Goal: Find contact information: Find contact information

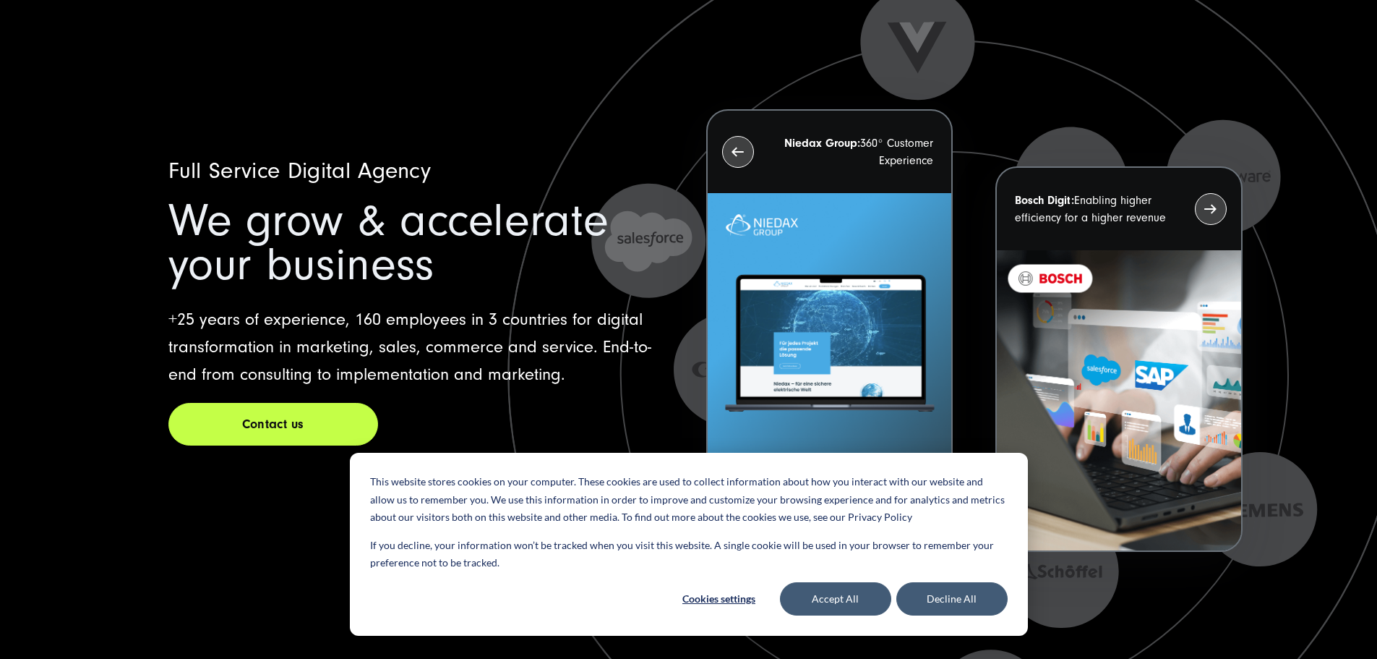
scroll to position [37, 0]
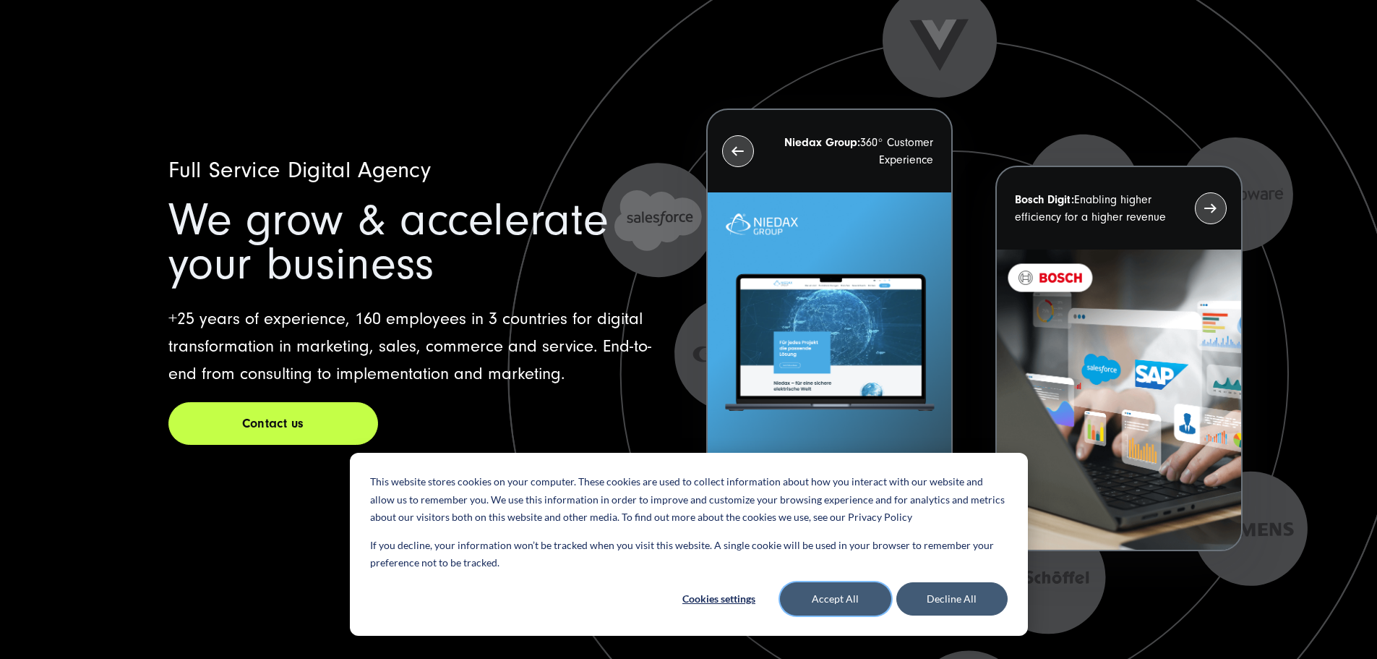
click at [839, 602] on button "Accept All" at bounding box center [835, 598] width 111 height 33
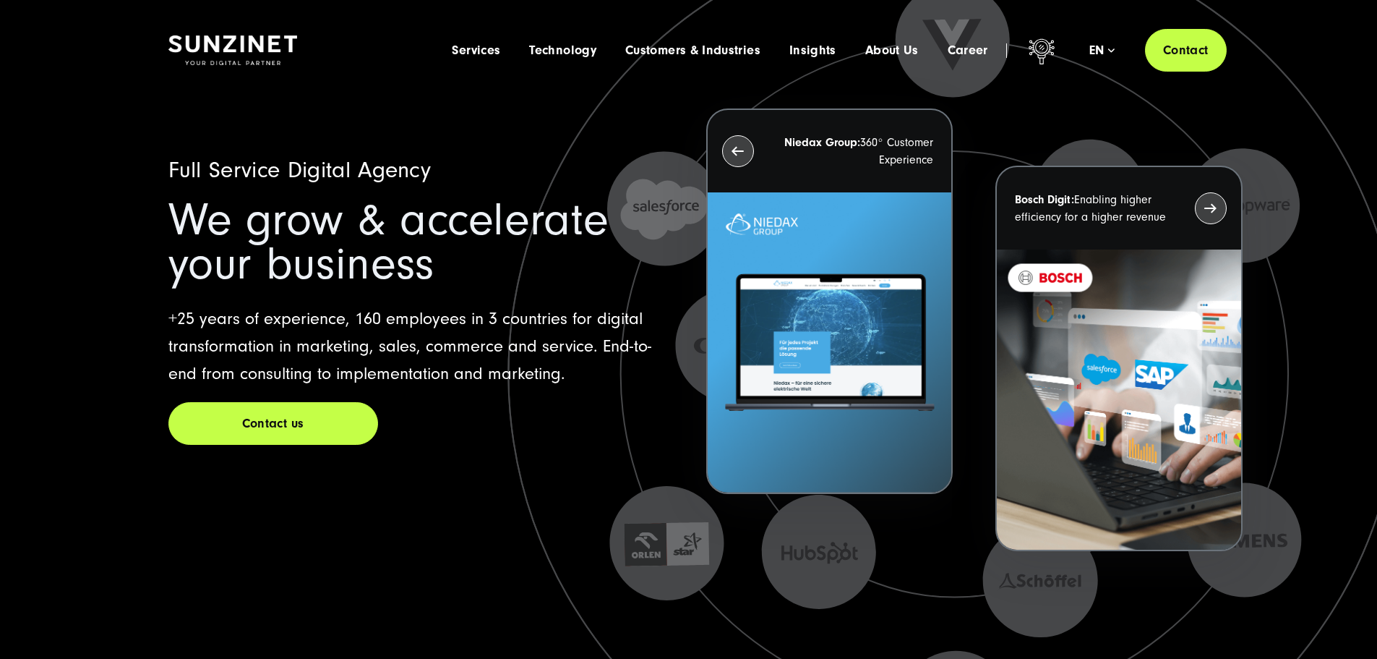
scroll to position [0, 0]
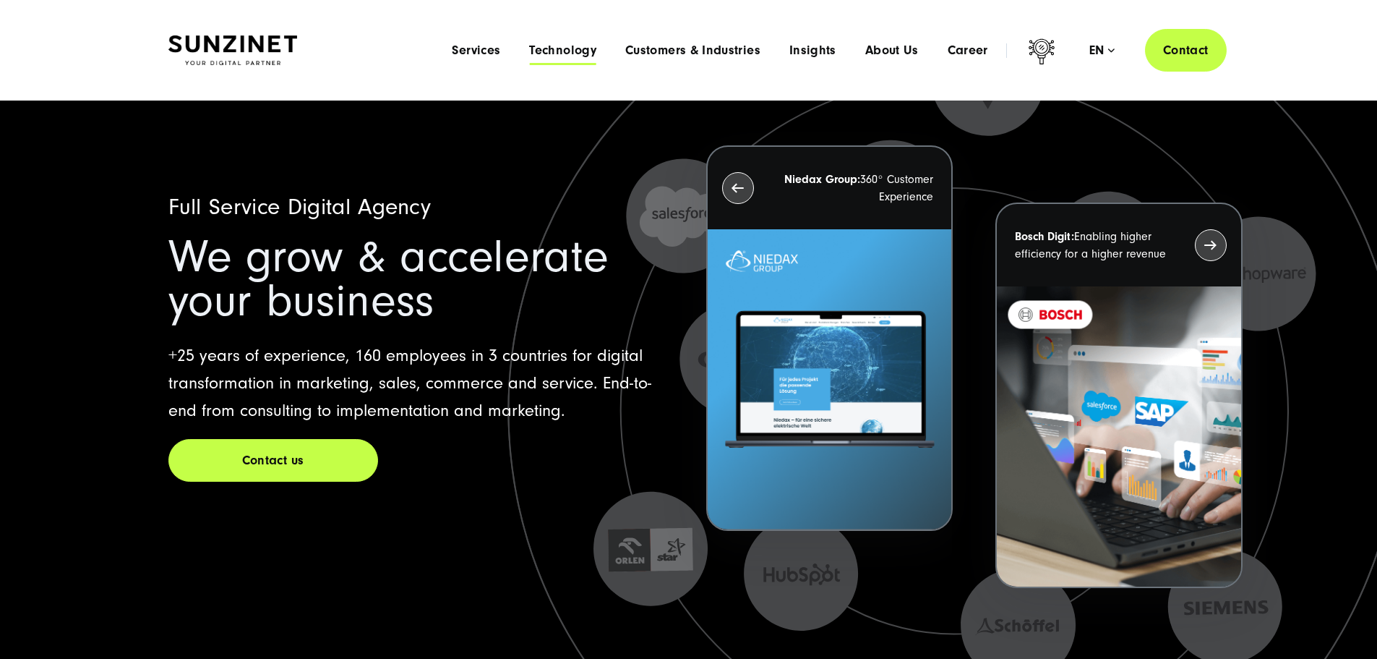
click at [529, 50] on span "Technology" at bounding box center [562, 50] width 67 height 14
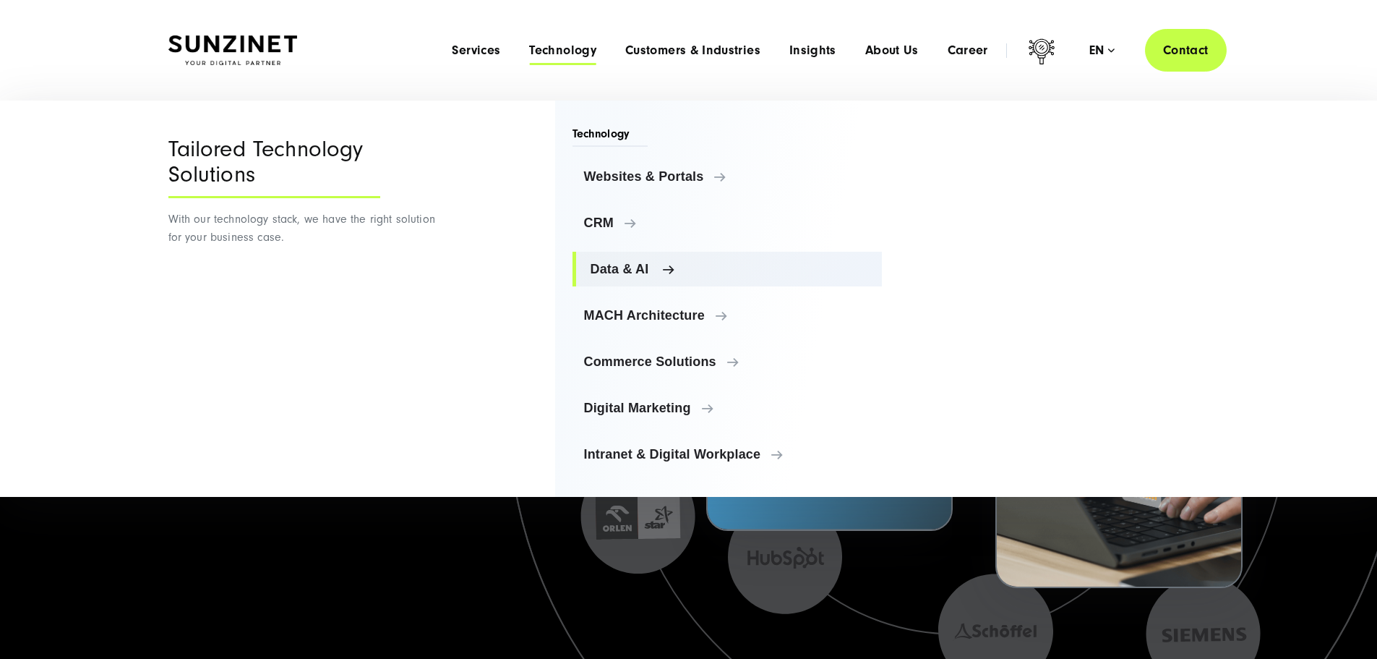
click at [604, 270] on span "Data & AI" at bounding box center [731, 269] width 280 height 14
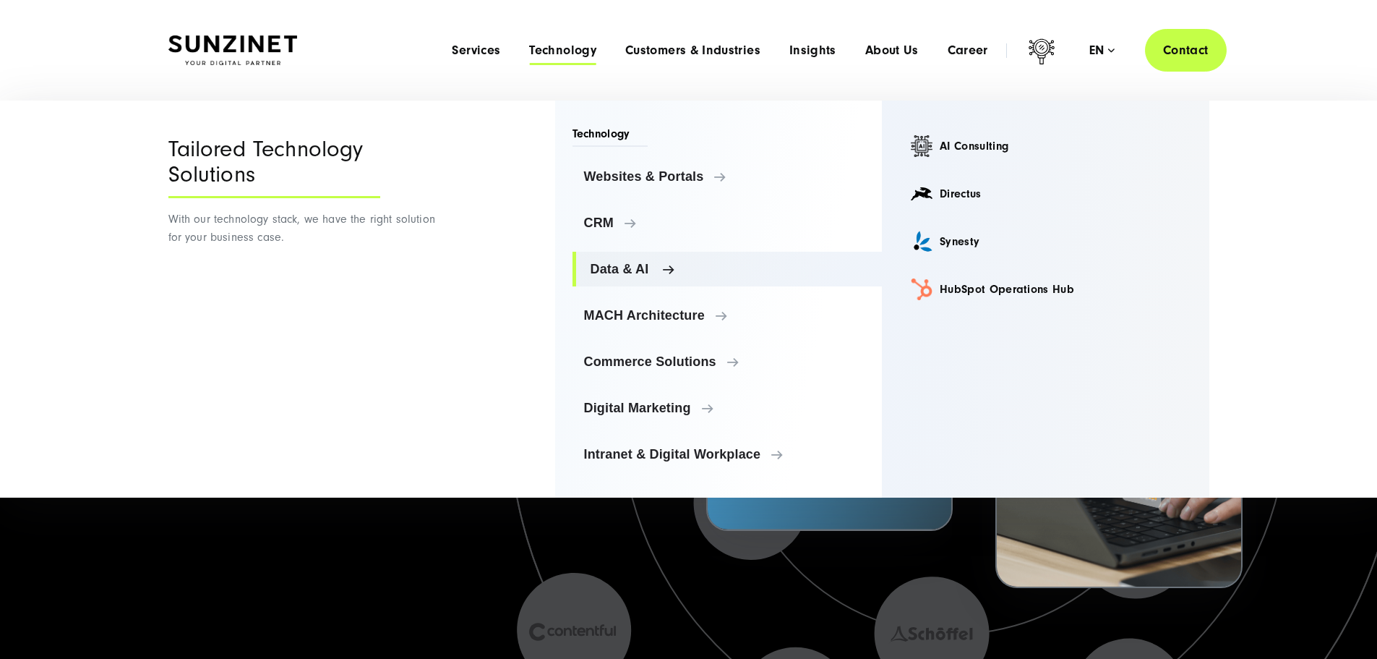
click at [591, 268] on span "Data & AI" at bounding box center [731, 269] width 280 height 14
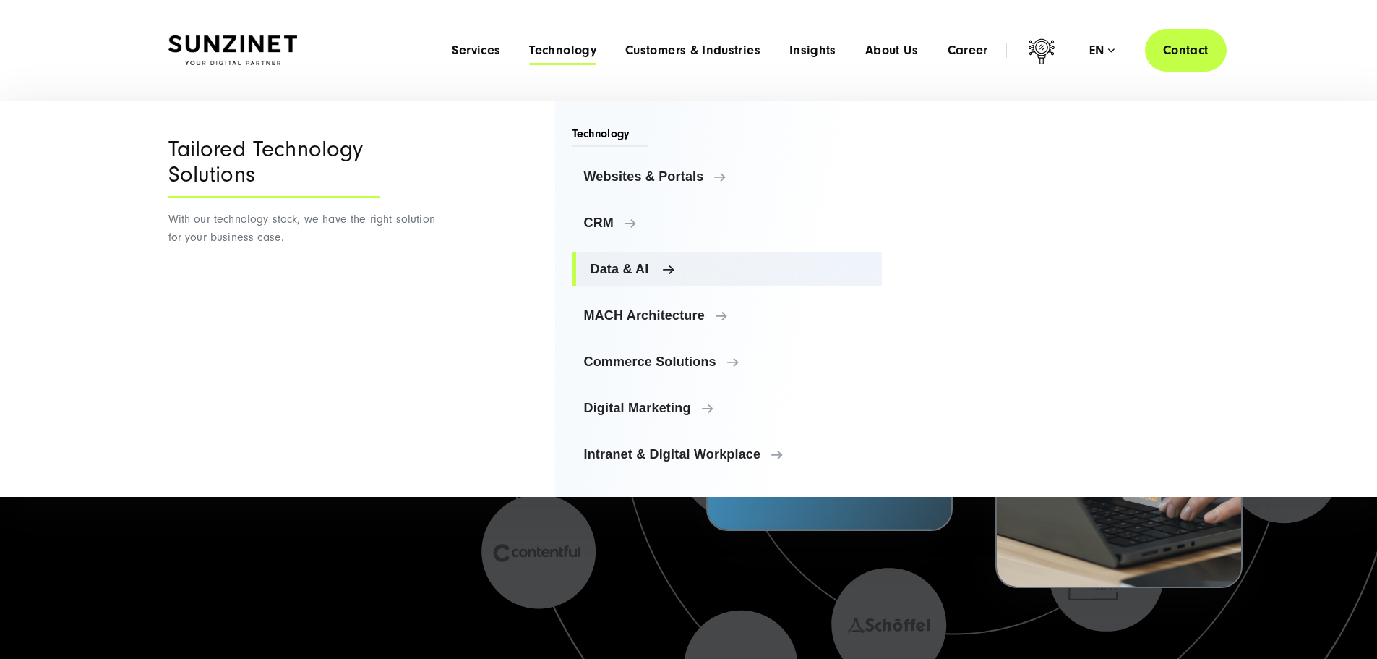
click at [669, 268] on span "Data & AI" at bounding box center [731, 269] width 280 height 14
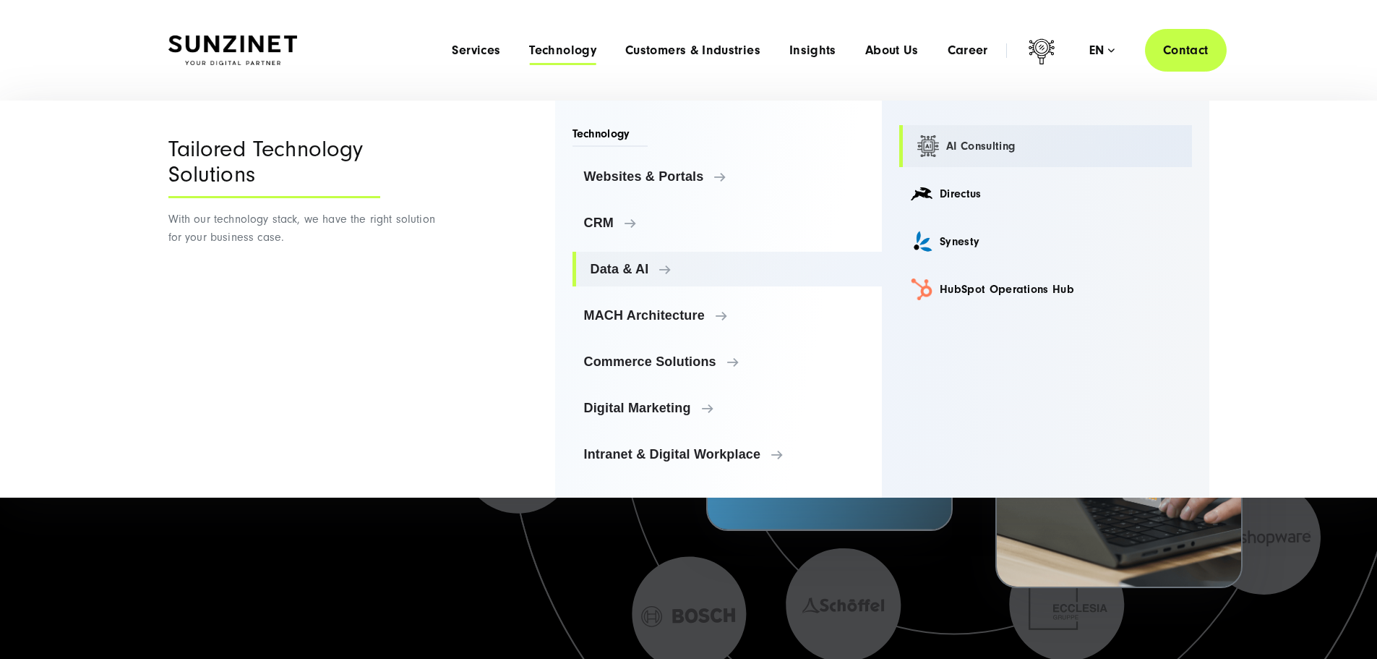
click at [966, 147] on link "AI Consulting" at bounding box center [1045, 146] width 293 height 42
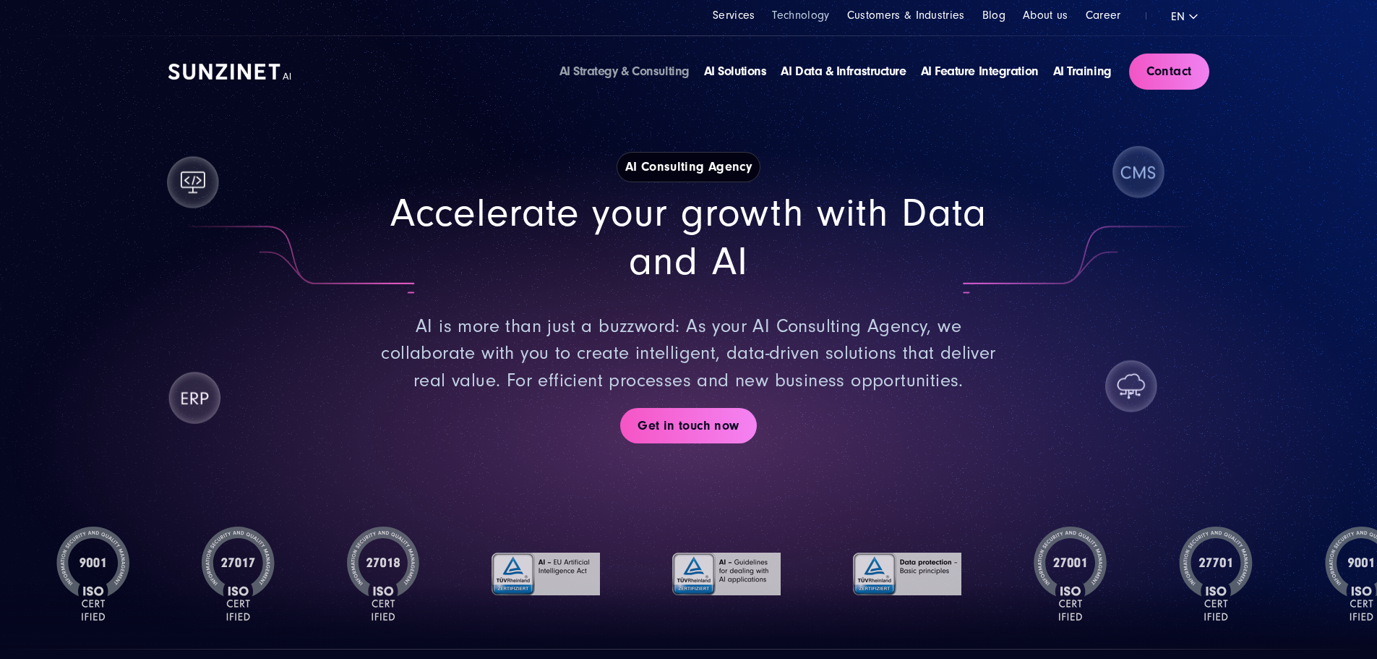
click at [797, 17] on link "Technology" at bounding box center [800, 15] width 57 height 13
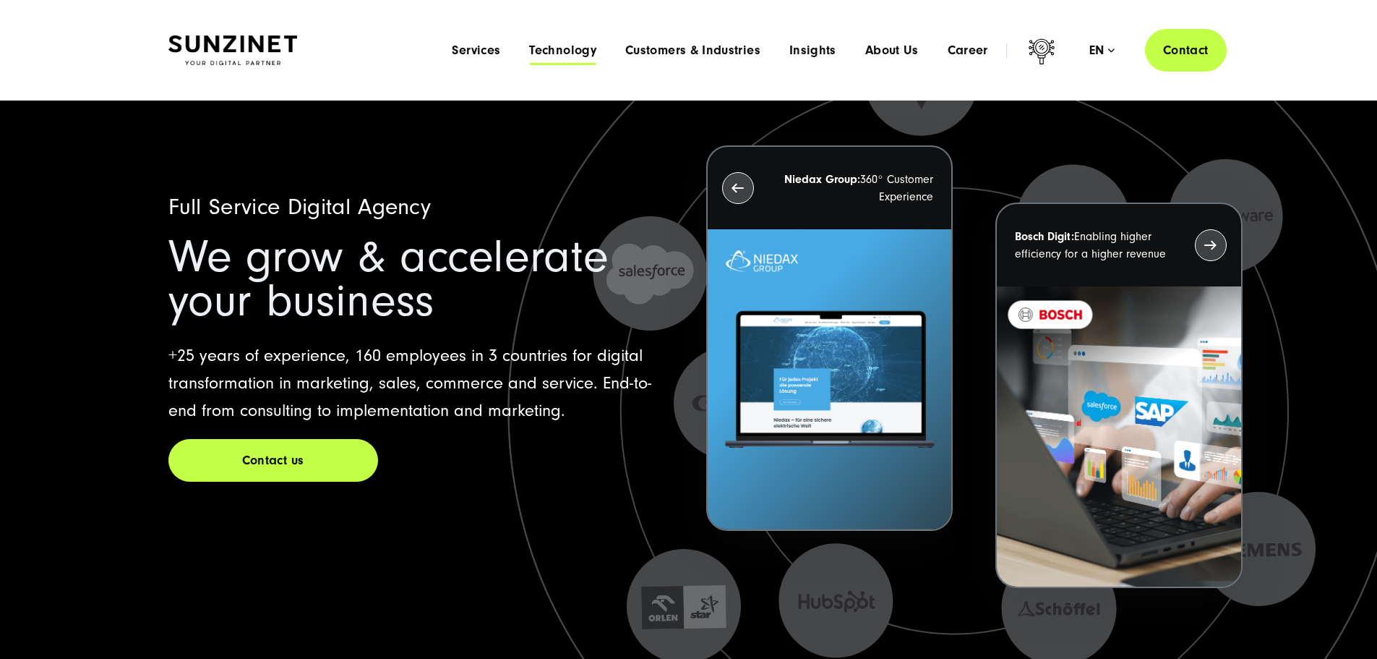
click at [529, 48] on span "Technology" at bounding box center [562, 50] width 67 height 14
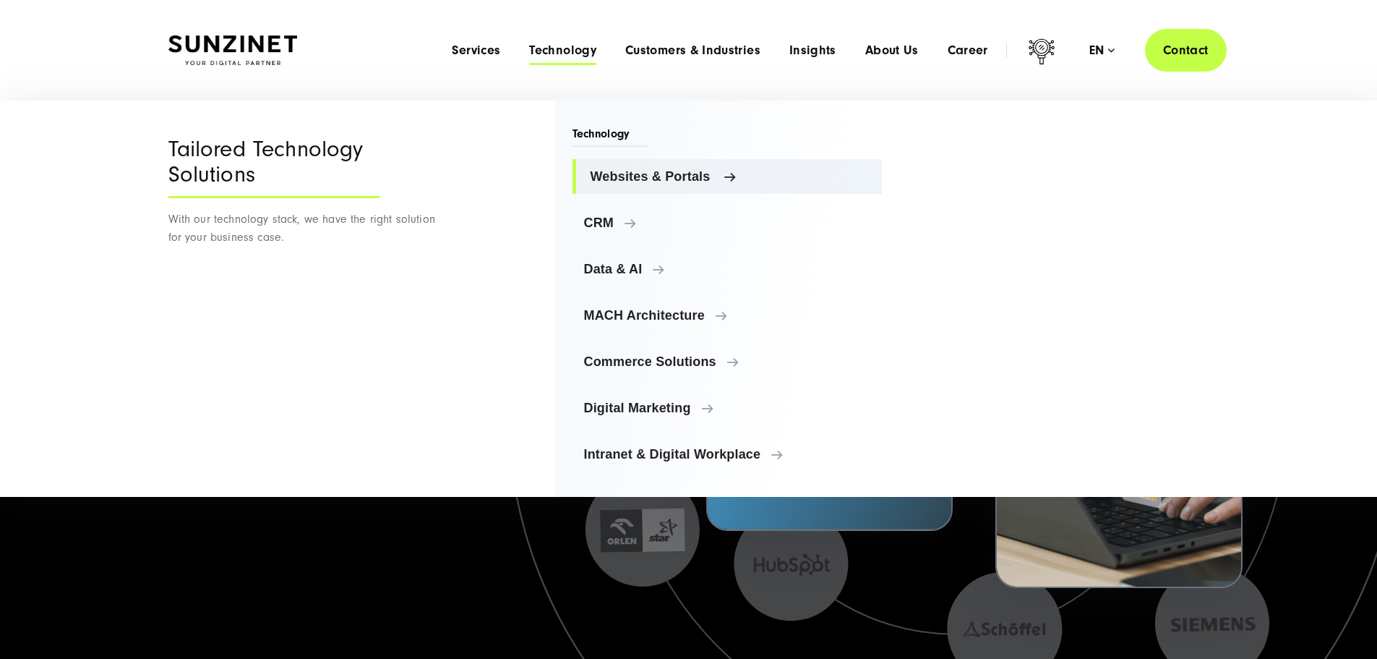
click at [638, 174] on span "Websites & Portals" at bounding box center [731, 176] width 280 height 14
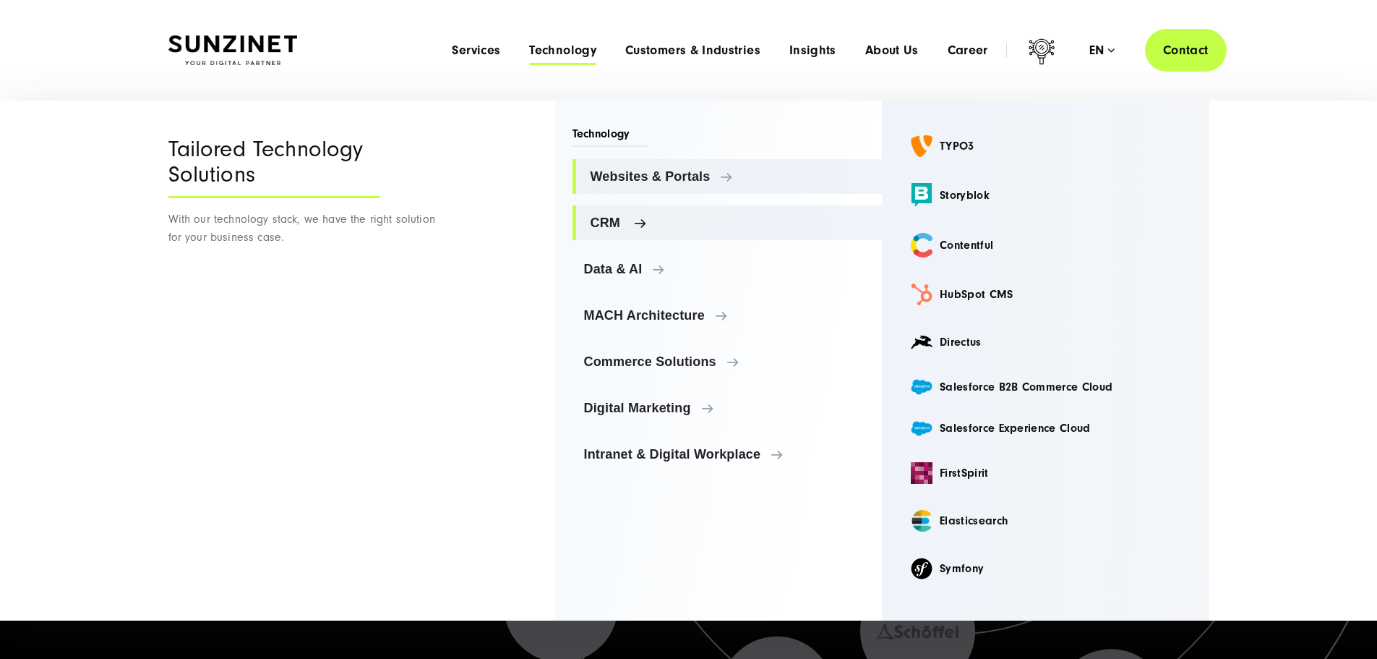
click at [620, 228] on span "CRM" at bounding box center [731, 222] width 280 height 14
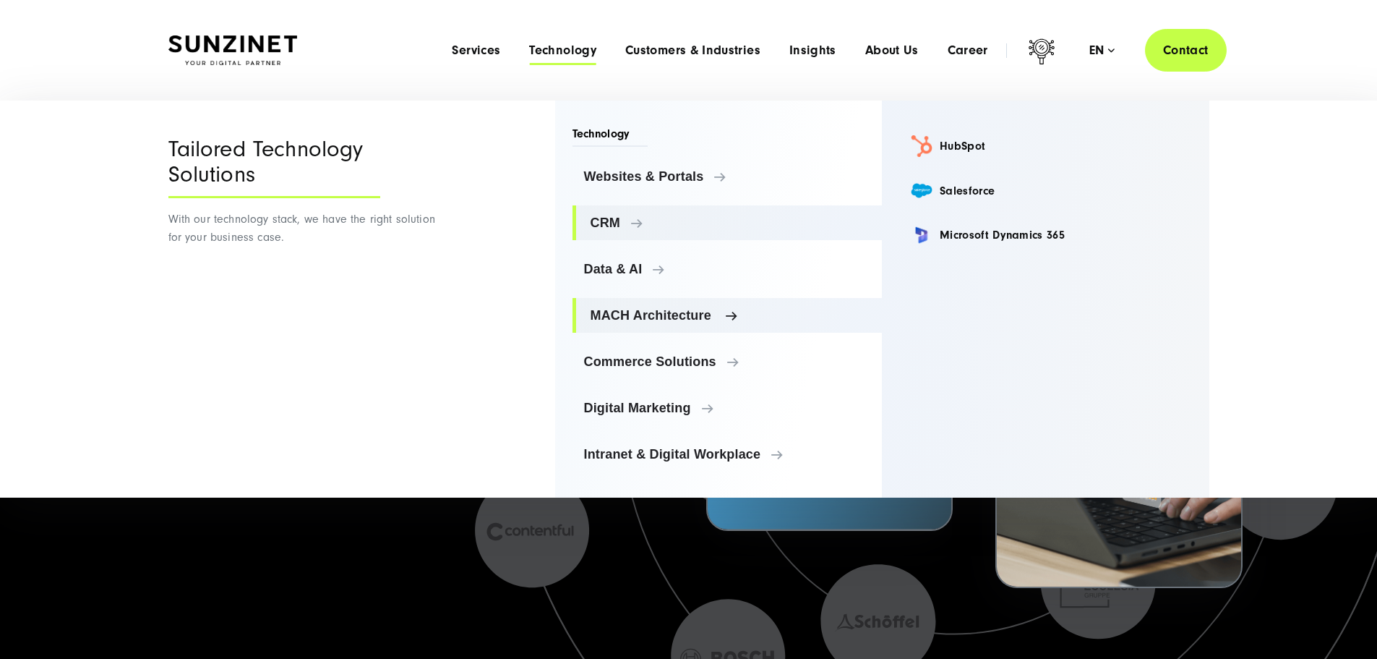
click at [623, 313] on span "MACH Architecture" at bounding box center [731, 315] width 280 height 14
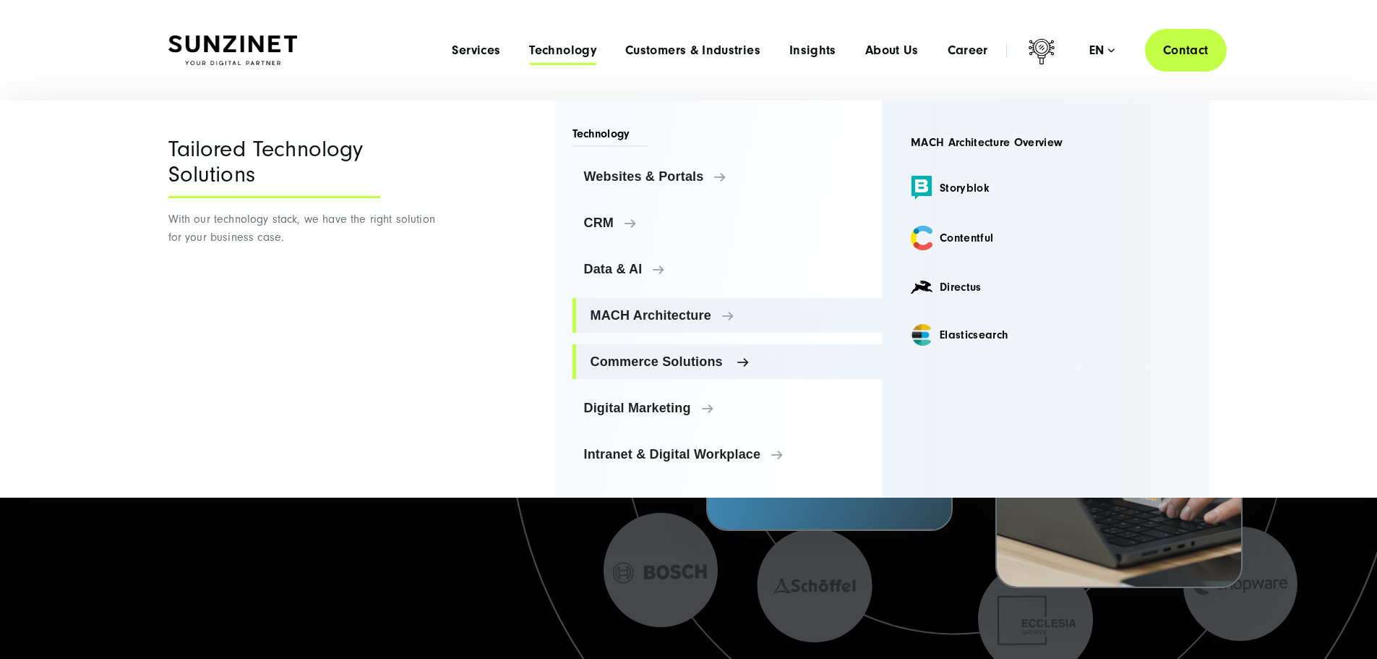
click at [635, 359] on span "Commerce Solutions" at bounding box center [731, 361] width 280 height 14
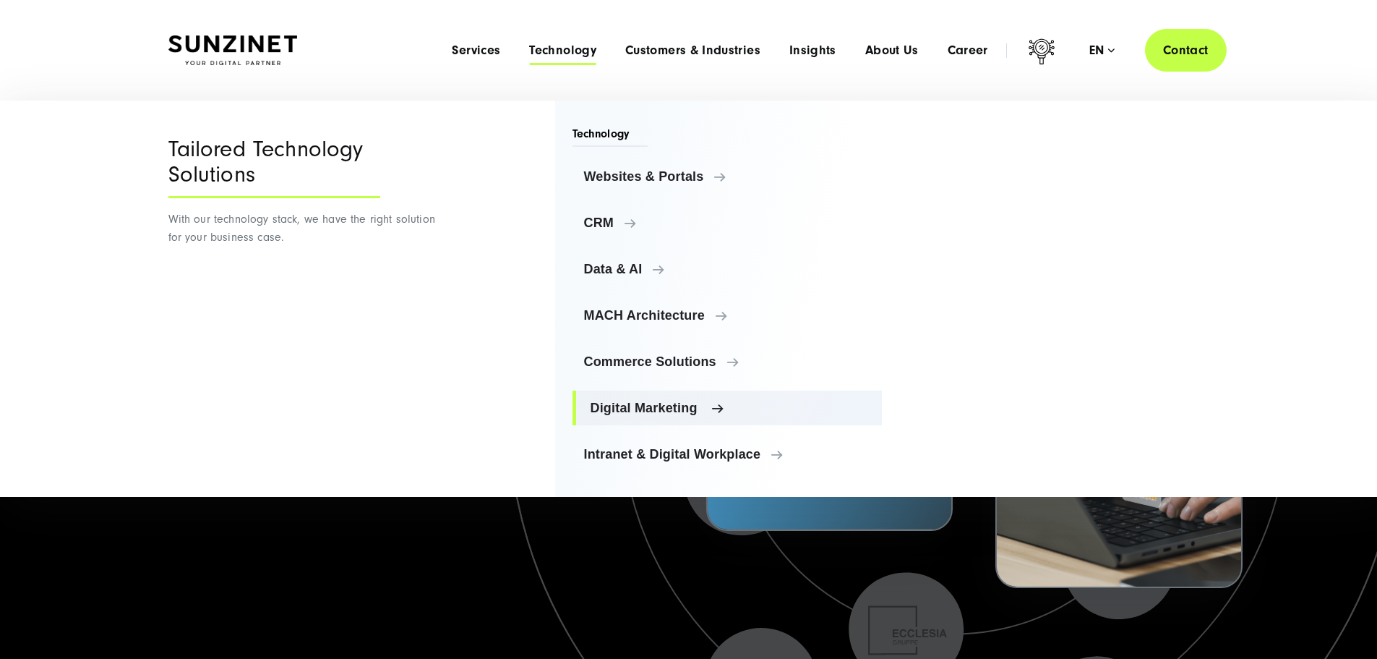
click at [614, 409] on span "Digital Marketing" at bounding box center [731, 408] width 280 height 14
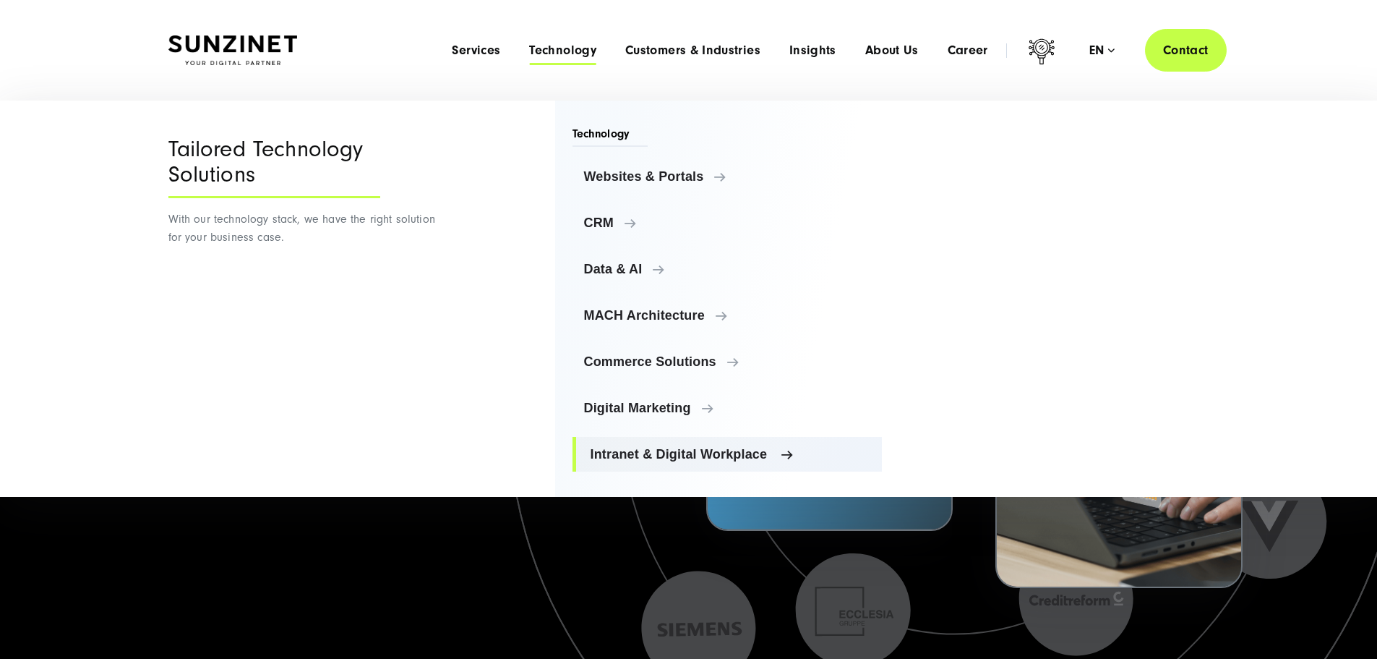
click at [622, 457] on span "Intranet & Digital Workplace" at bounding box center [731, 454] width 280 height 14
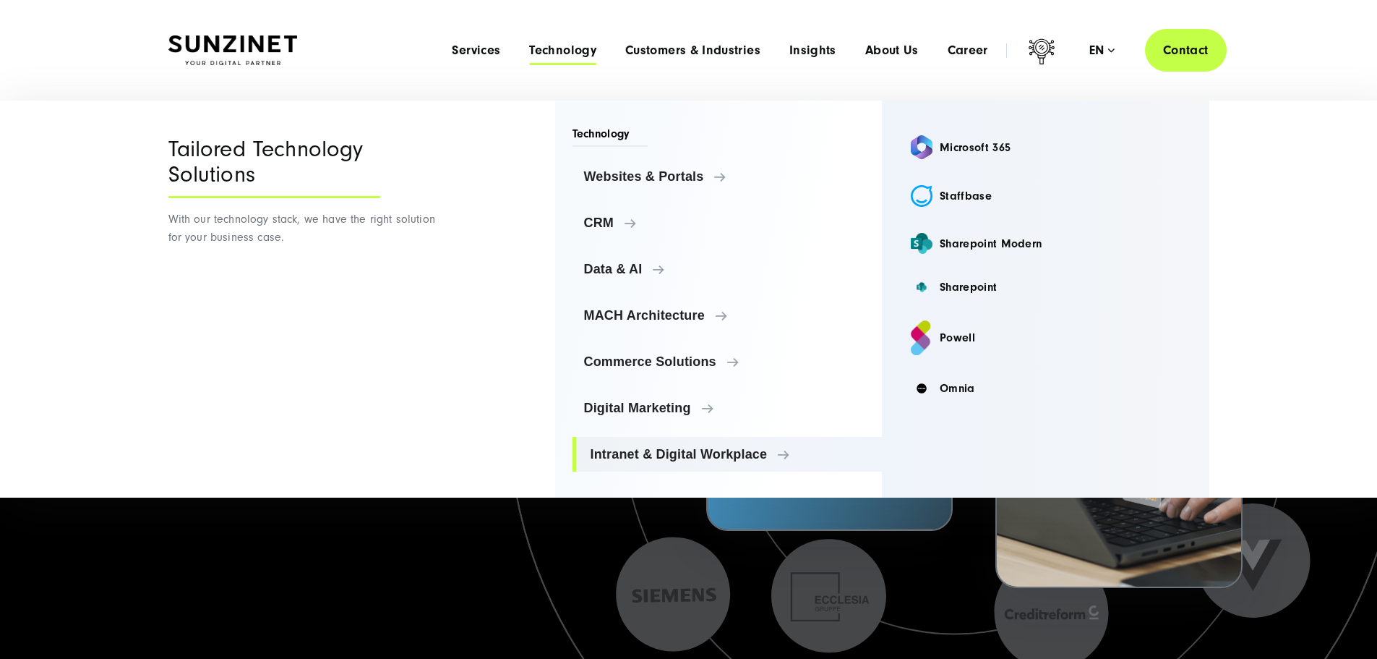
click at [457, 568] on icon at bounding box center [957, 436] width 1446 height 1446
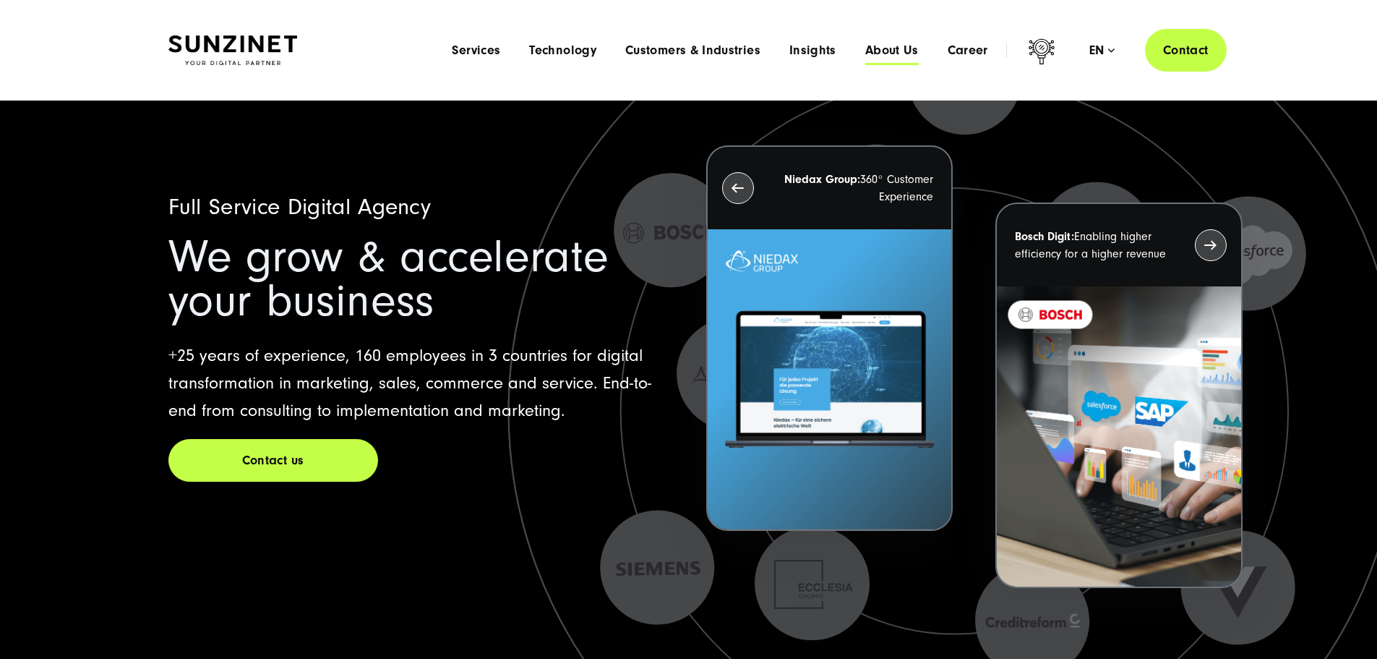
click at [870, 52] on span "About Us" at bounding box center [891, 50] width 53 height 14
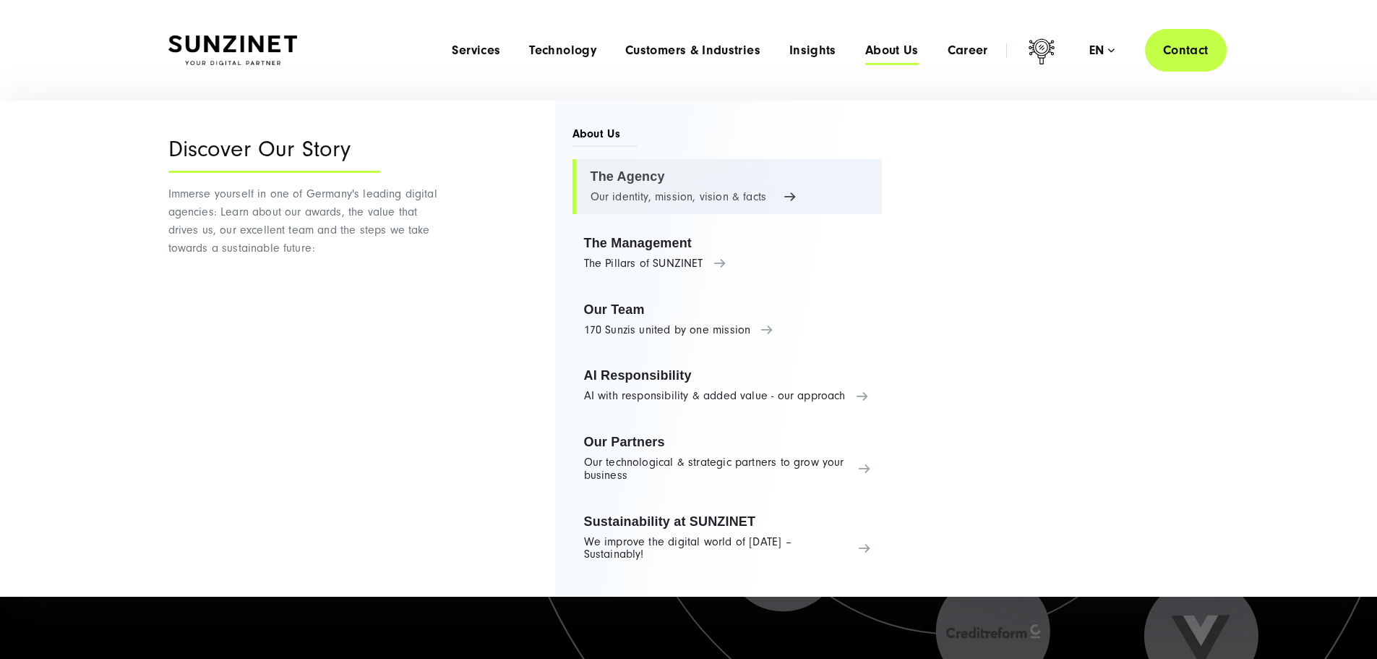
click at [656, 184] on link "The Agency Our identity, mission, vision & facts" at bounding box center [728, 186] width 310 height 55
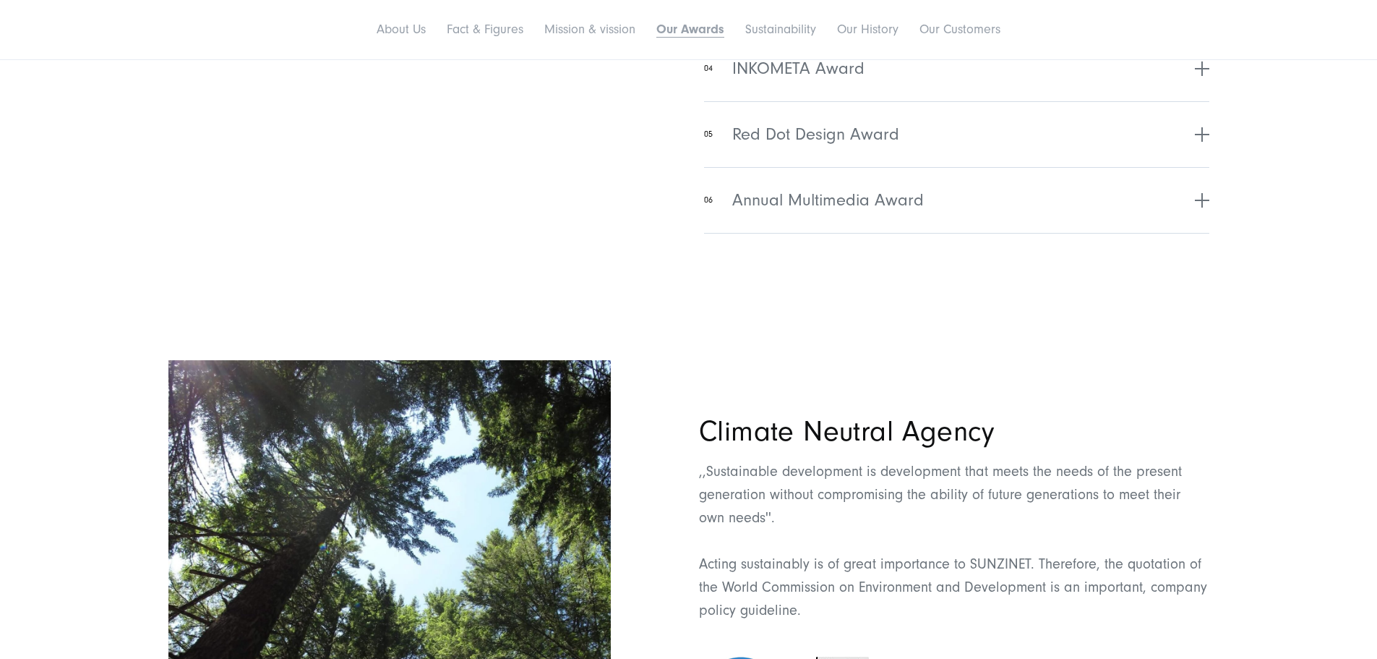
scroll to position [4619, 0]
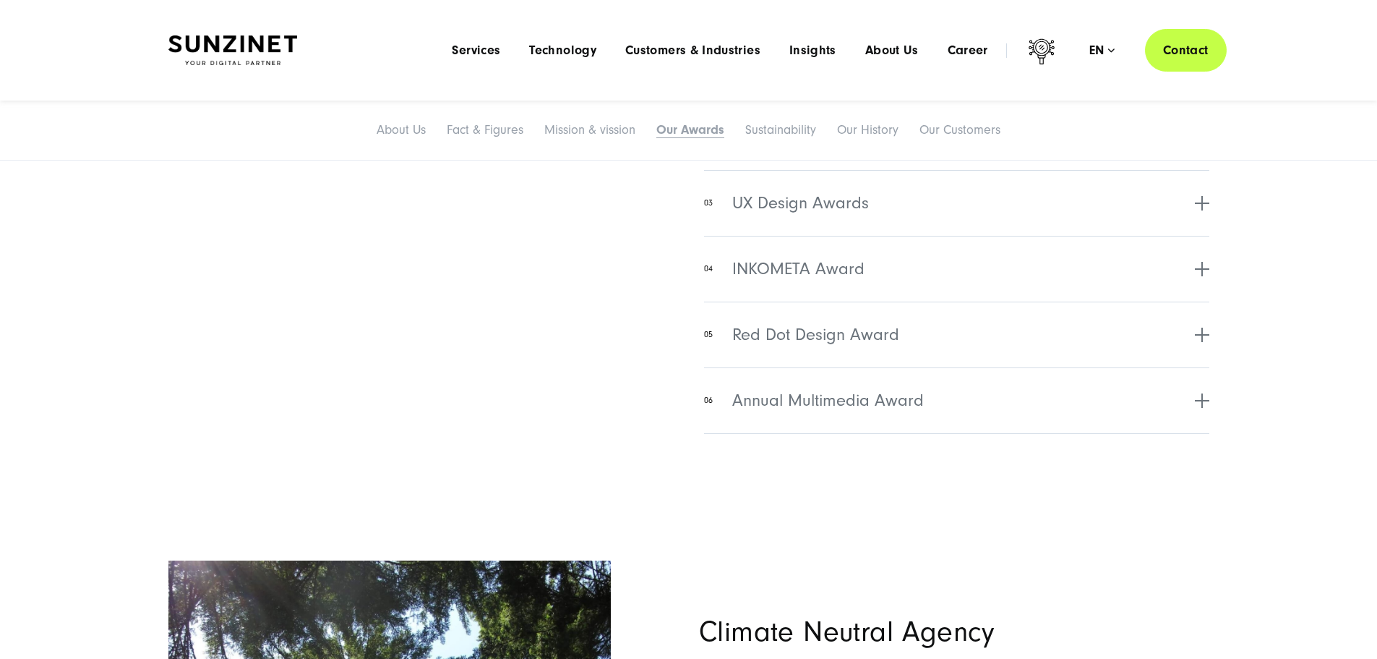
scroll to position [4413, 0]
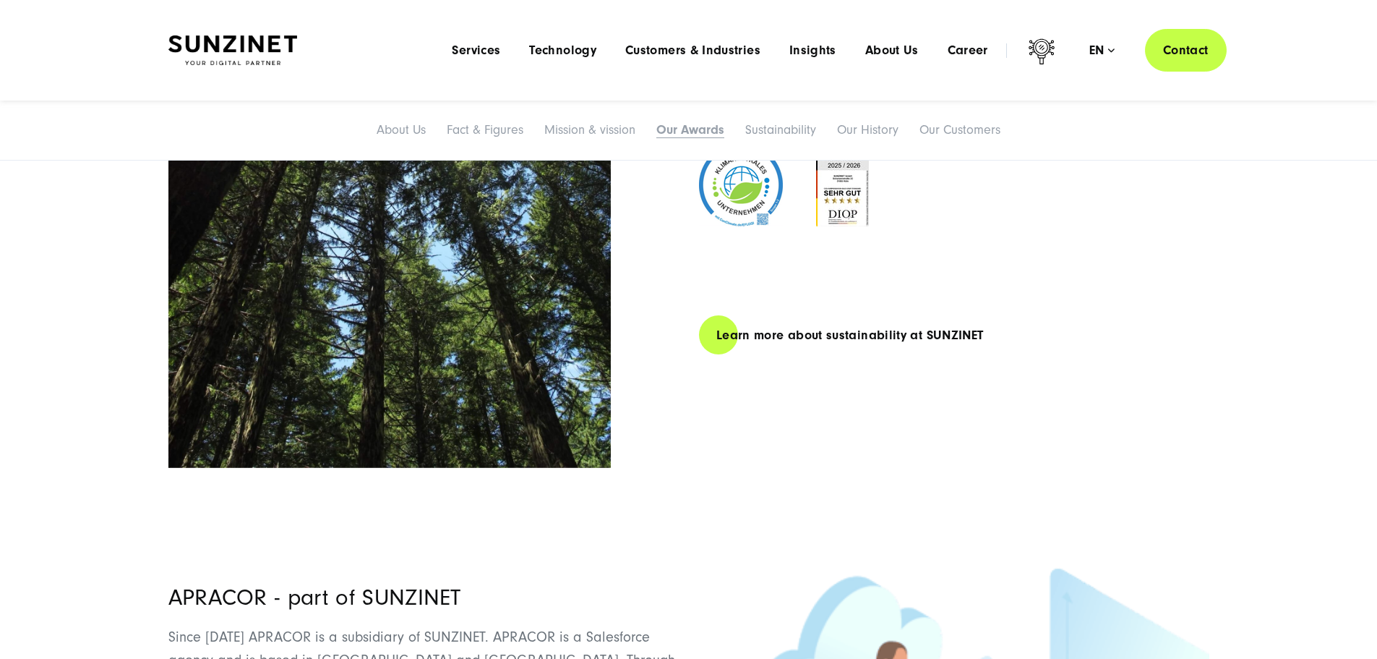
scroll to position [5142, 0]
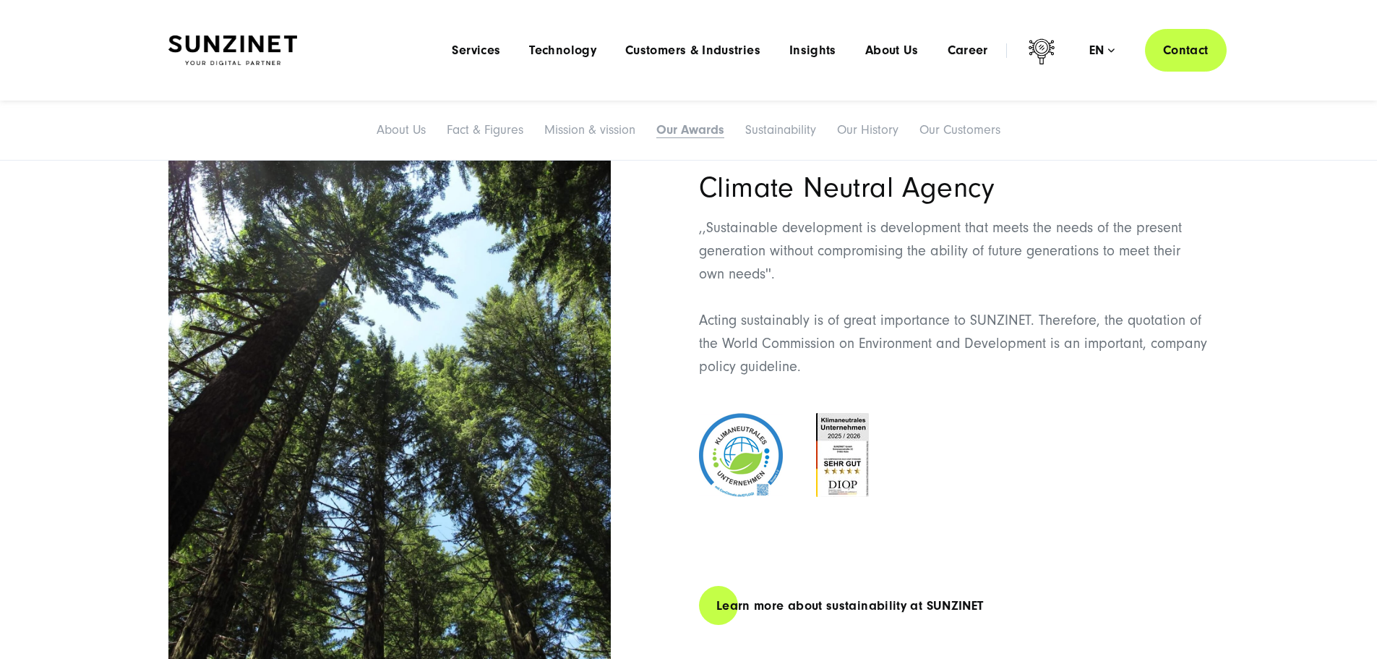
scroll to position [4745, 0]
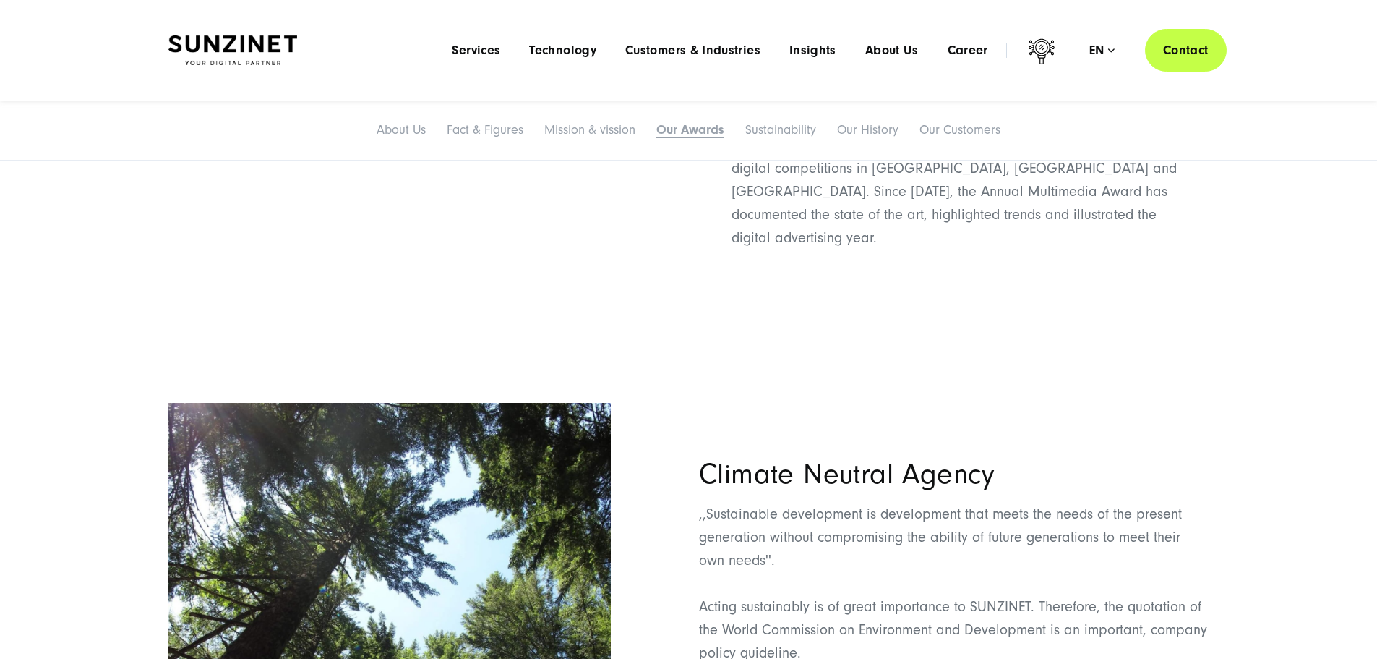
scroll to position [4454, 0]
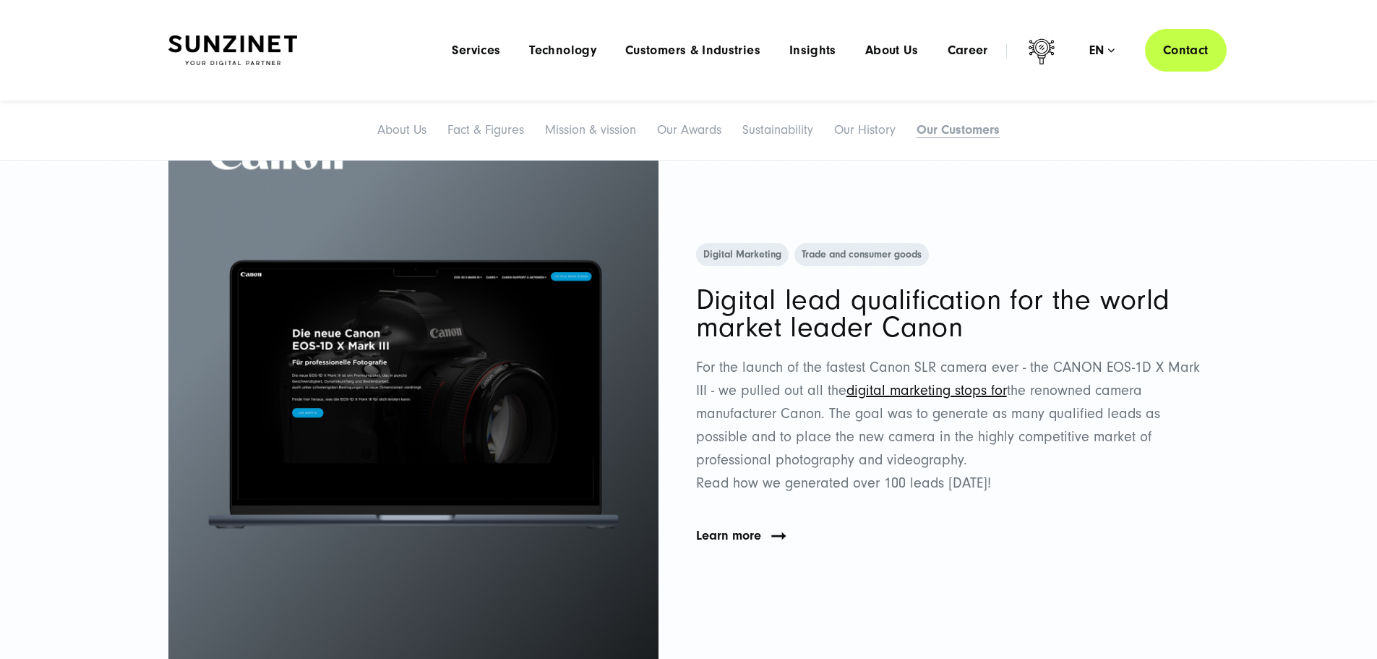
scroll to position [8254, 0]
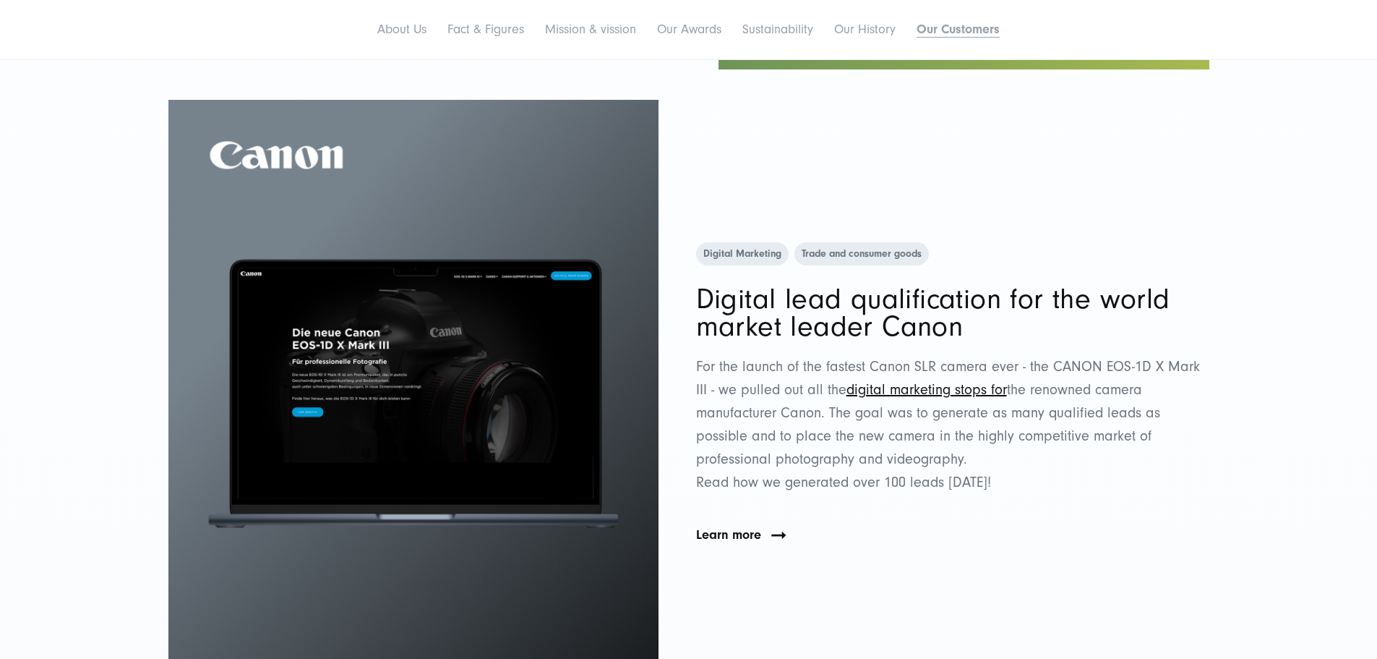
copy h2 "boesner"
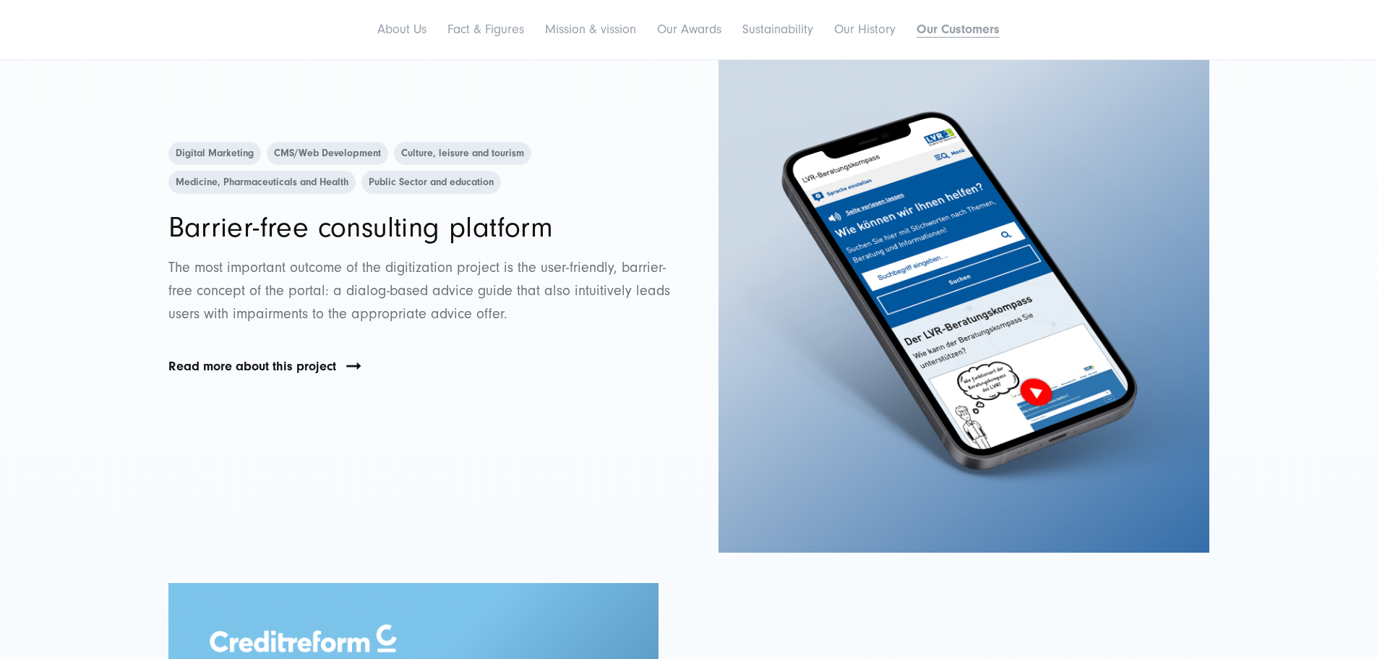
scroll to position [9008, 0]
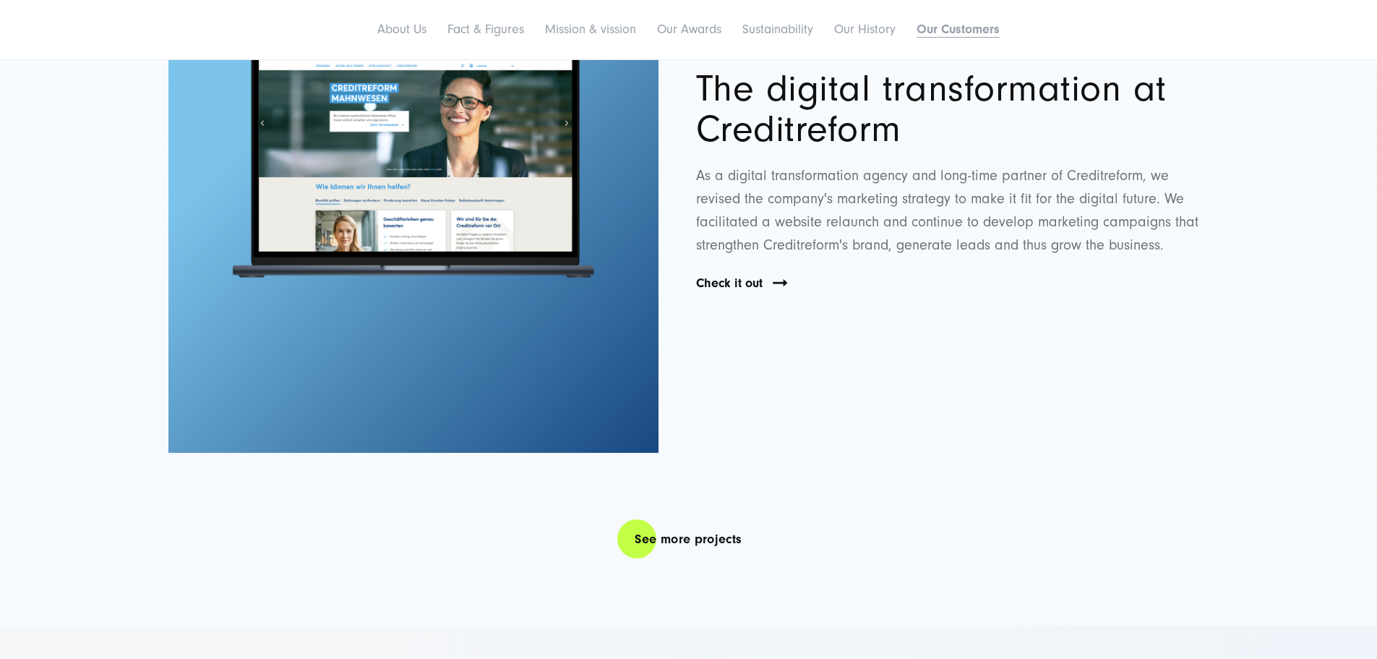
scroll to position [9853, 0]
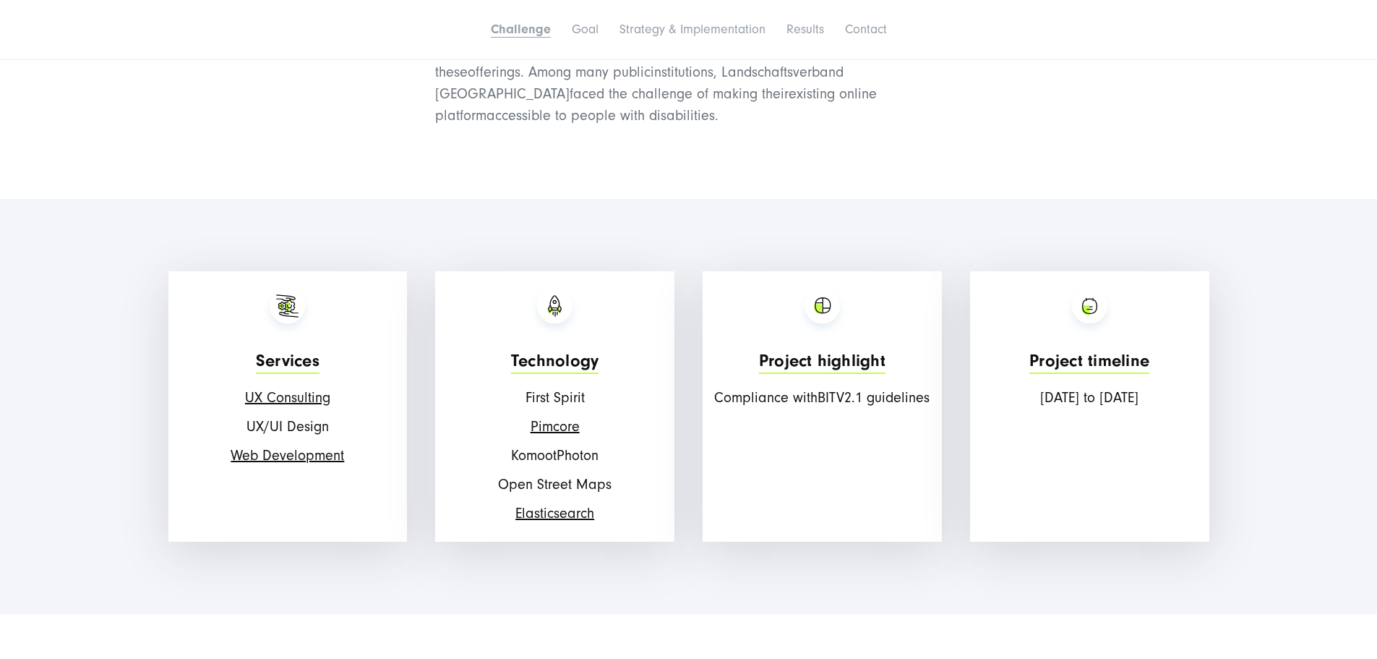
scroll to position [1332, 0]
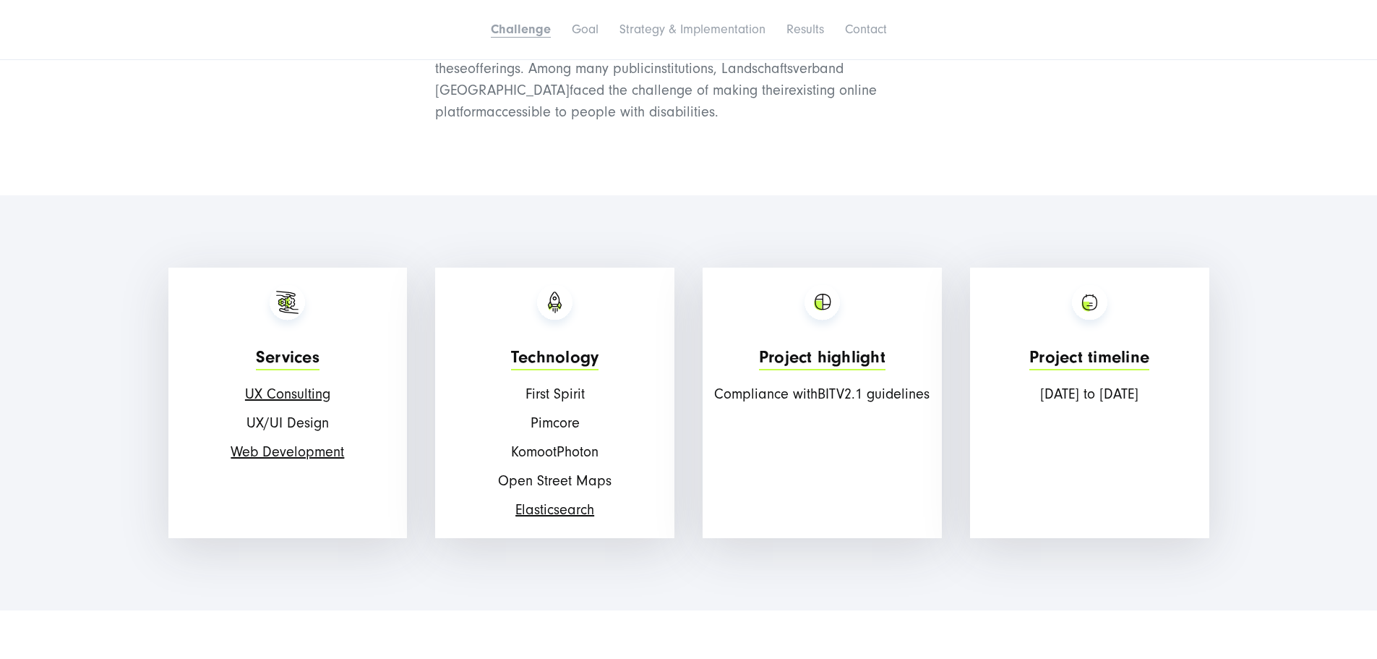
click at [554, 431] on span "Pimcore" at bounding box center [555, 423] width 49 height 16
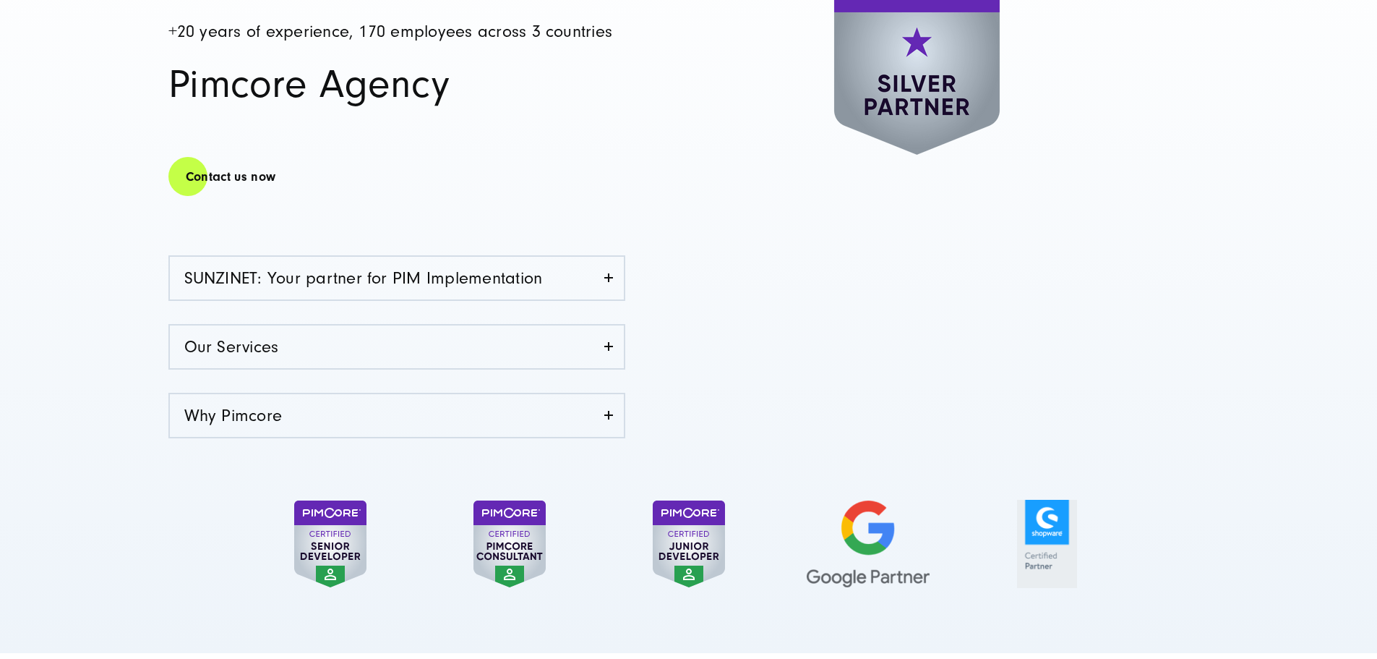
scroll to position [244, 0]
click at [607, 288] on link "SUNZINET: Your partner for PIM Implementation" at bounding box center [397, 277] width 454 height 43
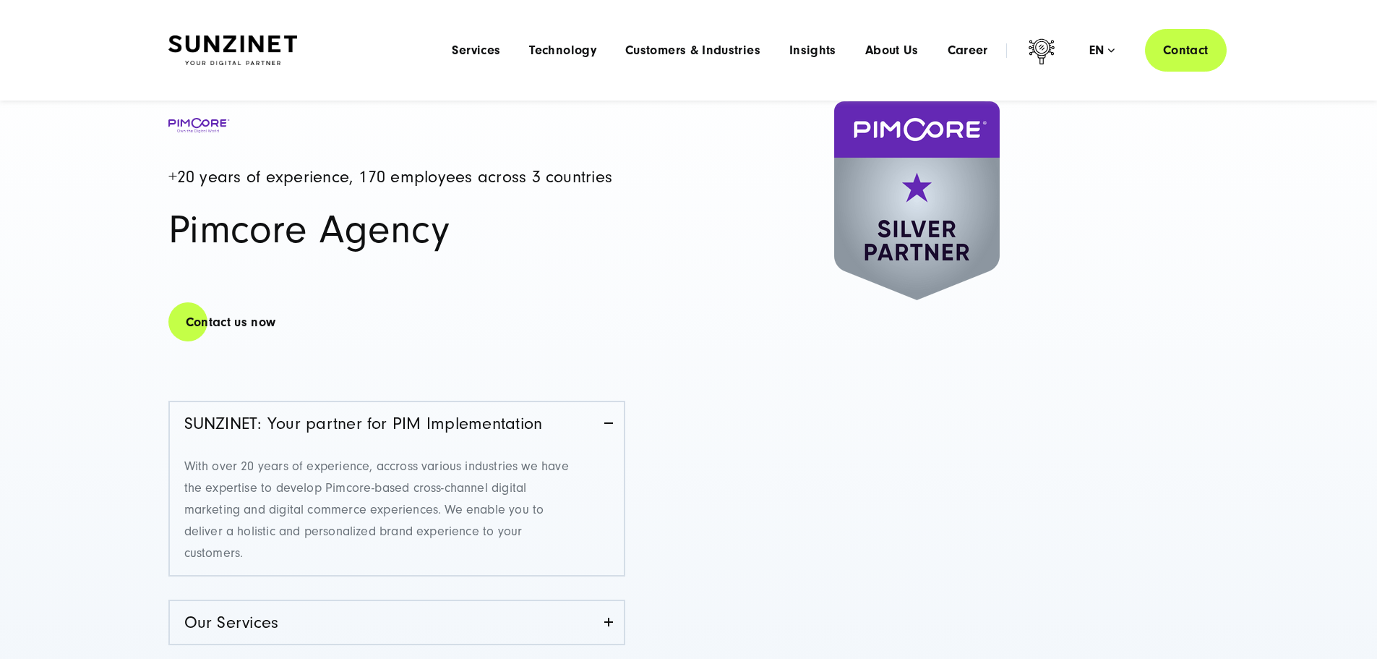
scroll to position [97, 0]
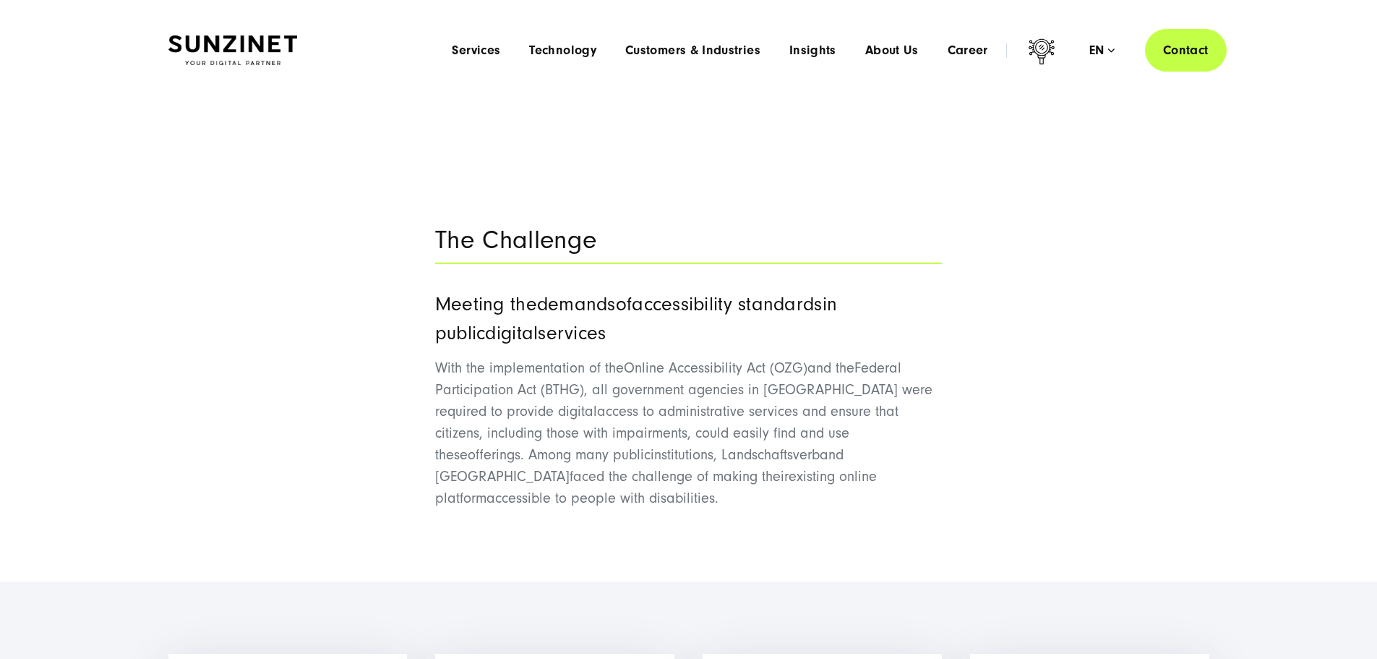
scroll to position [943, 0]
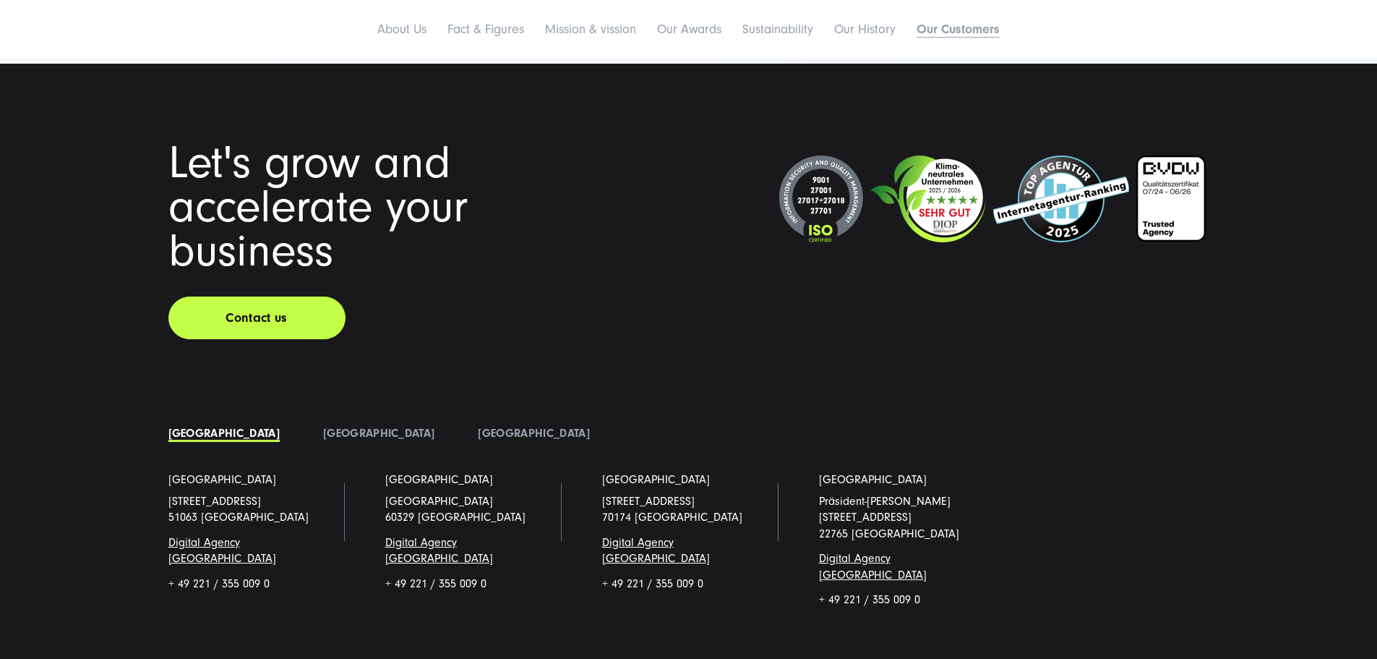
scroll to position [11076, 0]
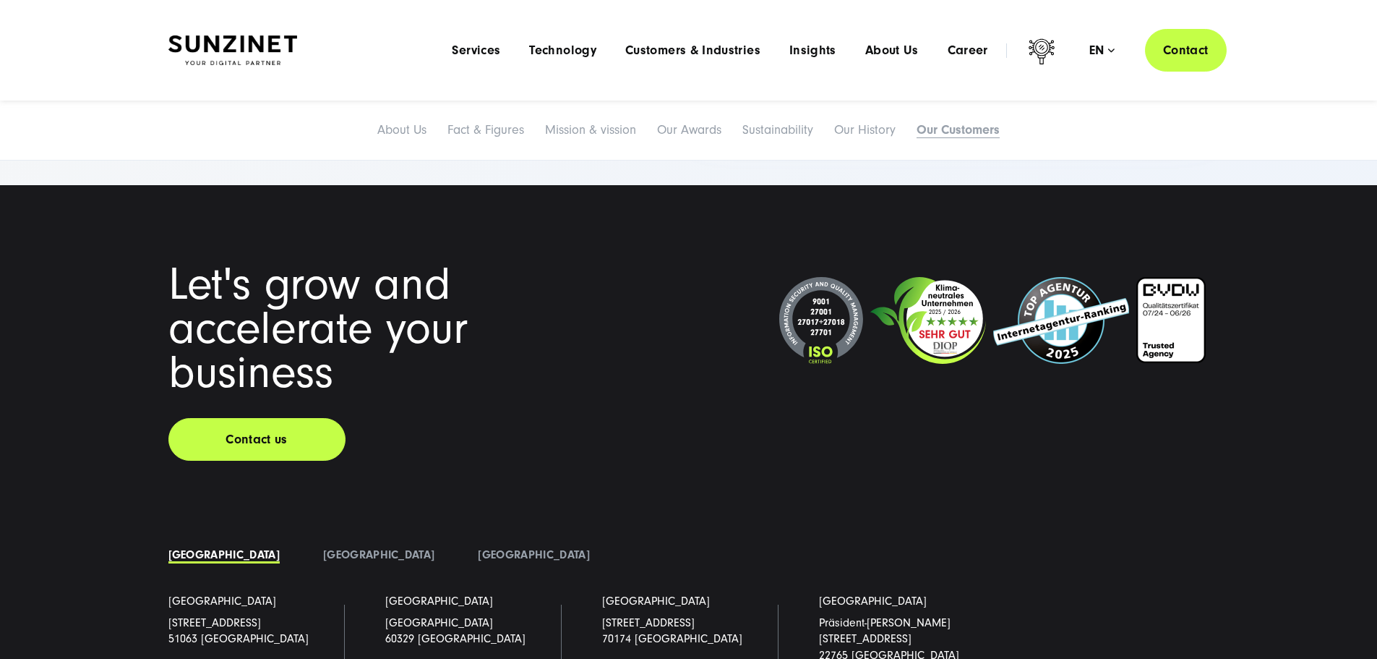
scroll to position [10949, 0]
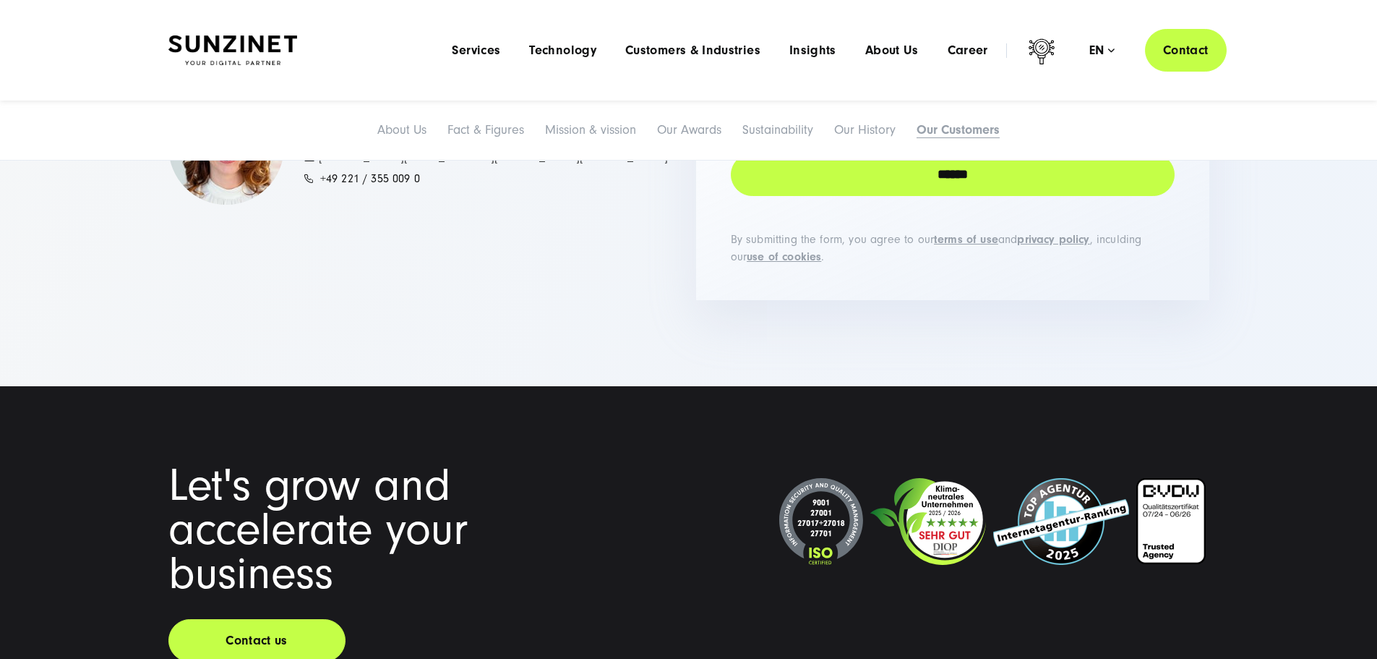
scroll to position [10754, 0]
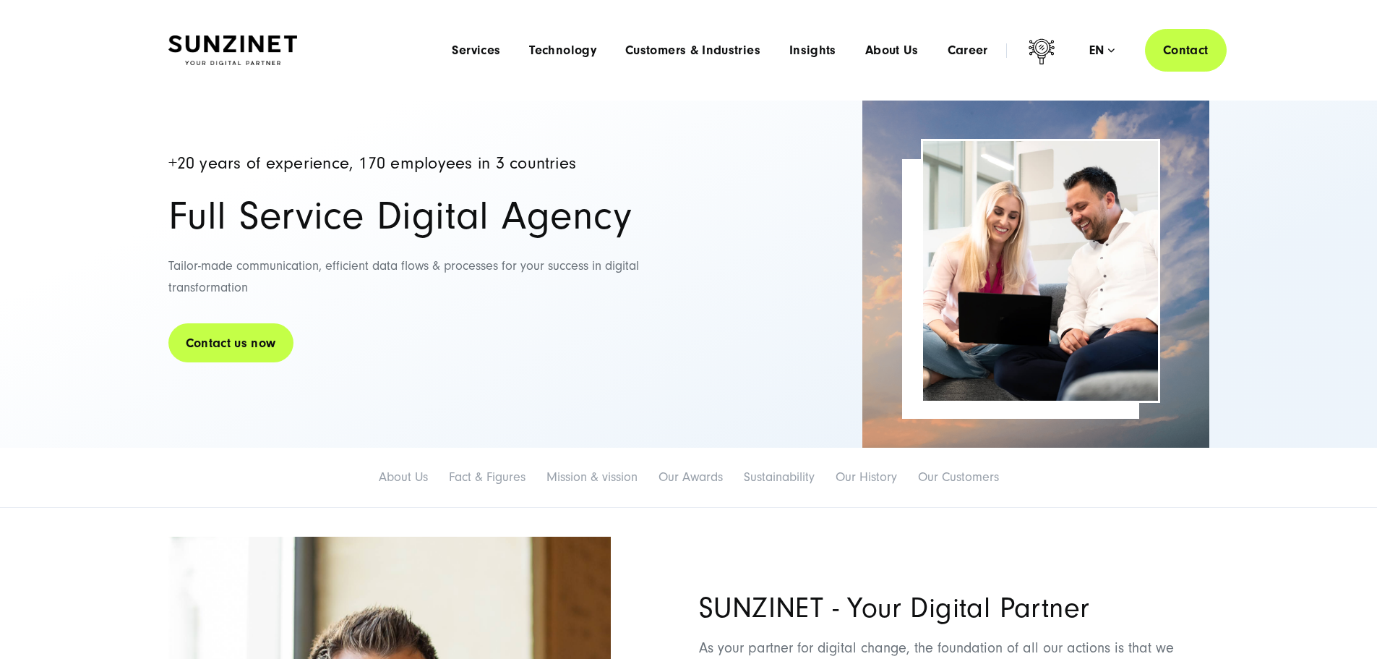
click at [238, 355] on link "Contact us now" at bounding box center [230, 342] width 125 height 41
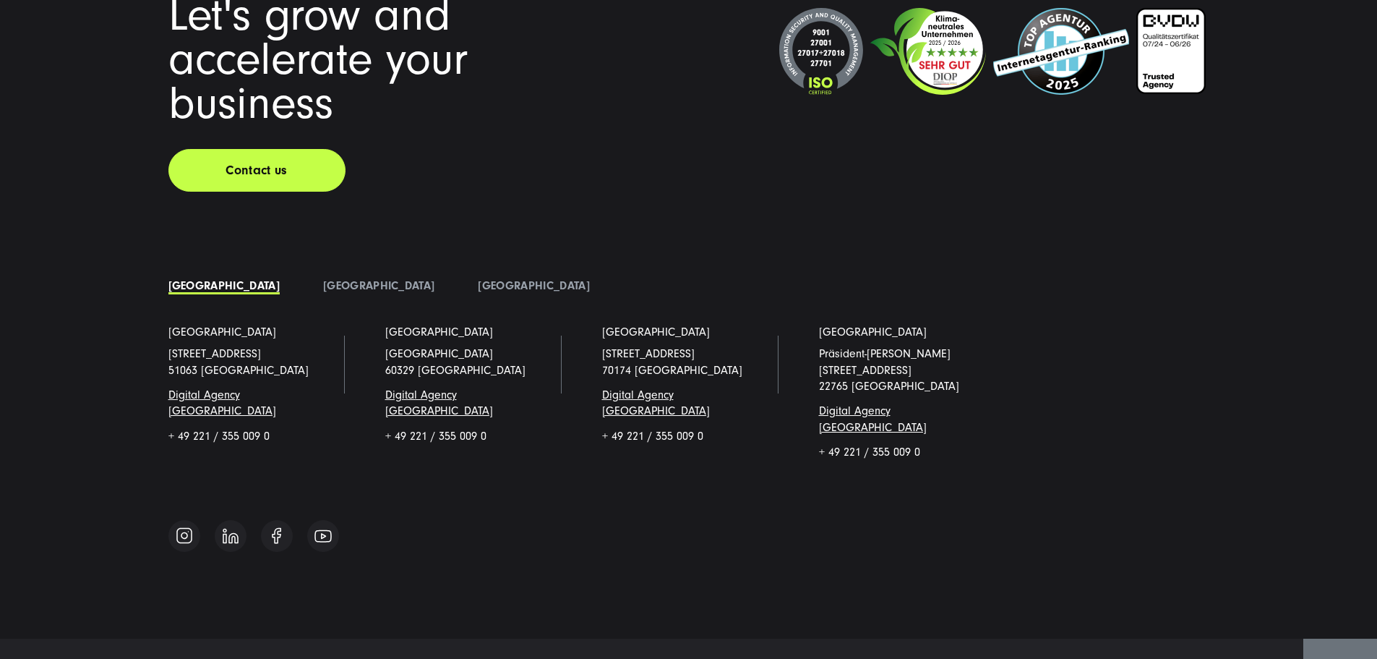
scroll to position [2243, 0]
